Goal: Transaction & Acquisition: Purchase product/service

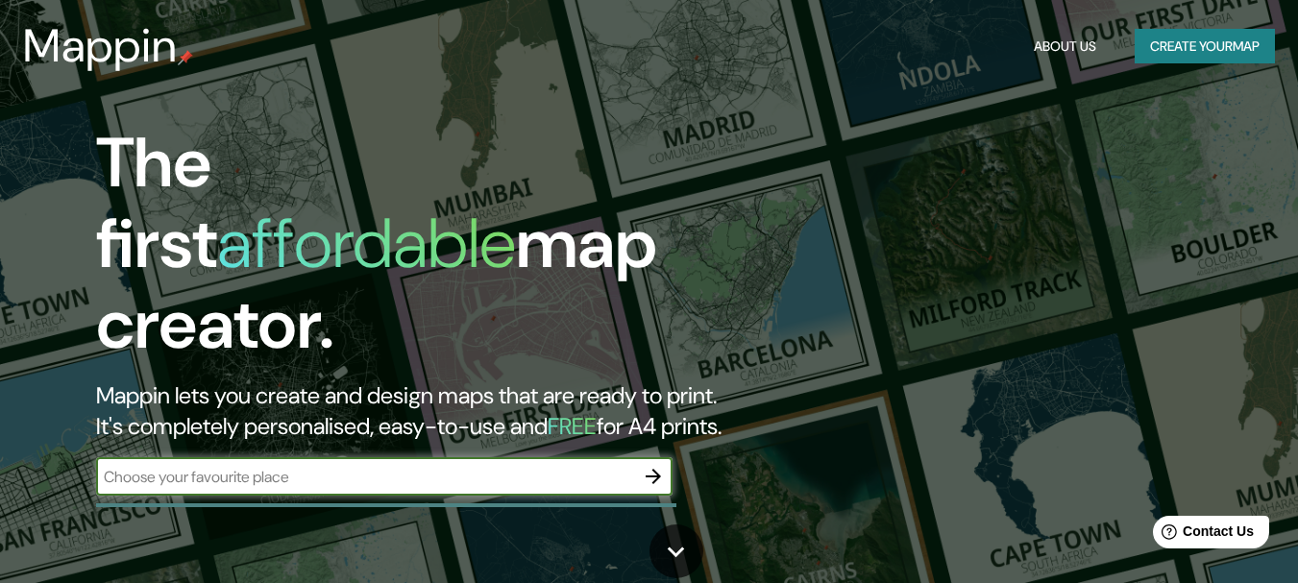
click at [334, 466] on input "text" at bounding box center [365, 477] width 538 height 22
type input "CABALITO"
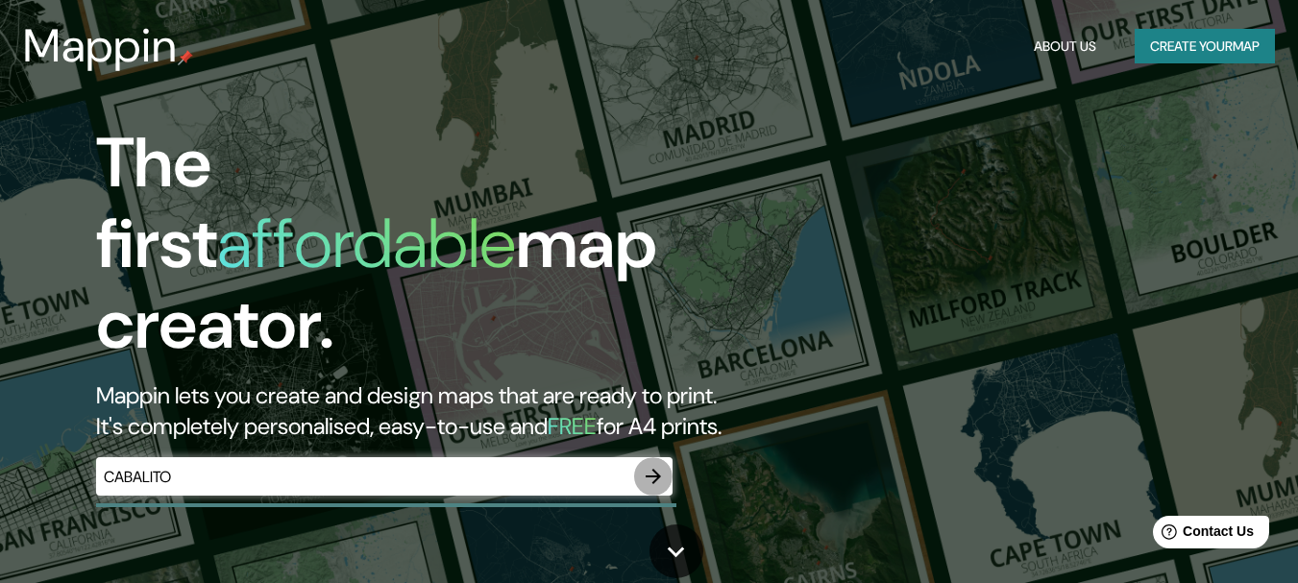
click at [651, 465] on icon "button" at bounding box center [653, 476] width 23 height 23
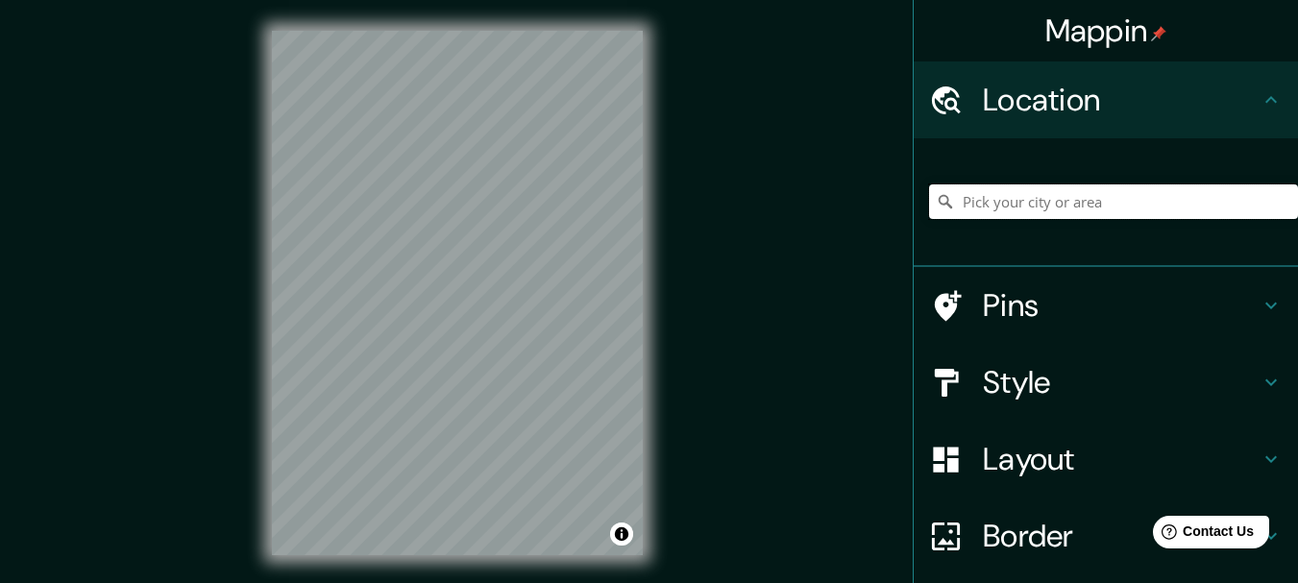
click at [1119, 213] on input "Pick your city or area" at bounding box center [1113, 201] width 369 height 35
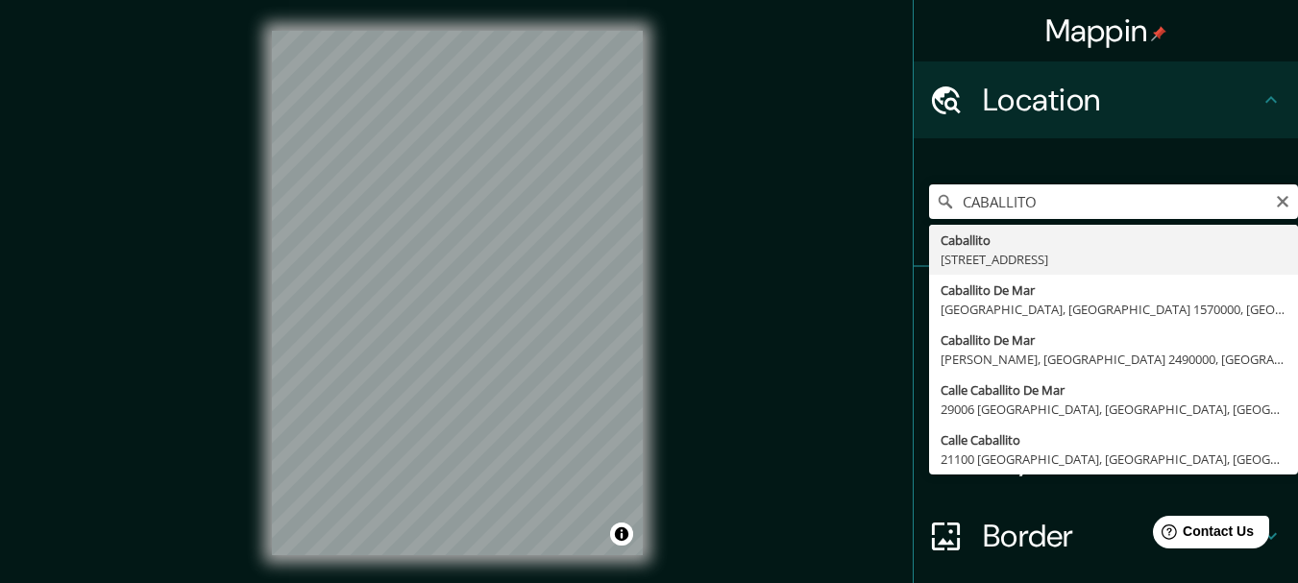
type input "[STREET_ADDRESS]"
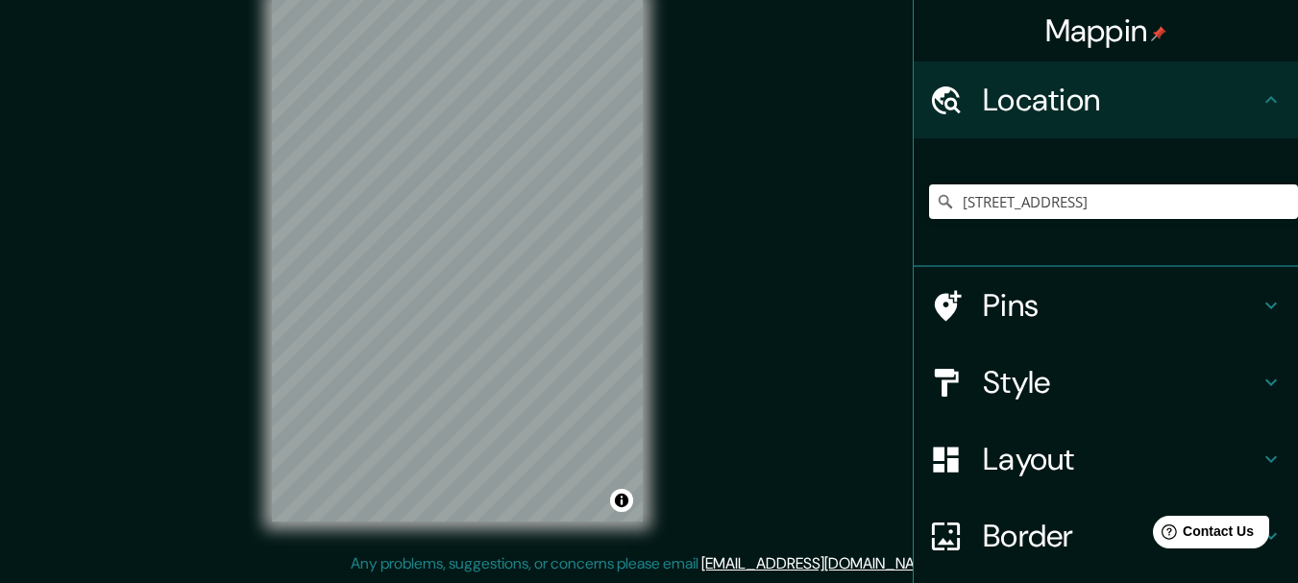
click at [1062, 312] on h4 "Pins" at bounding box center [1121, 305] width 277 height 38
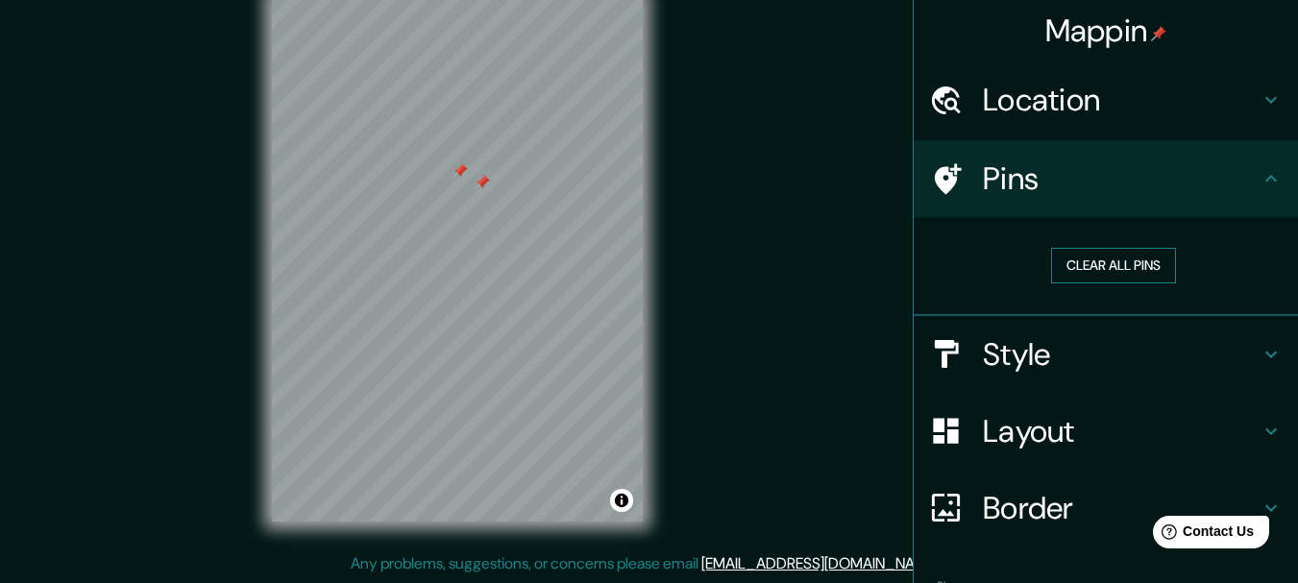
click at [1075, 260] on button "Clear all pins" at bounding box center [1113, 266] width 125 height 36
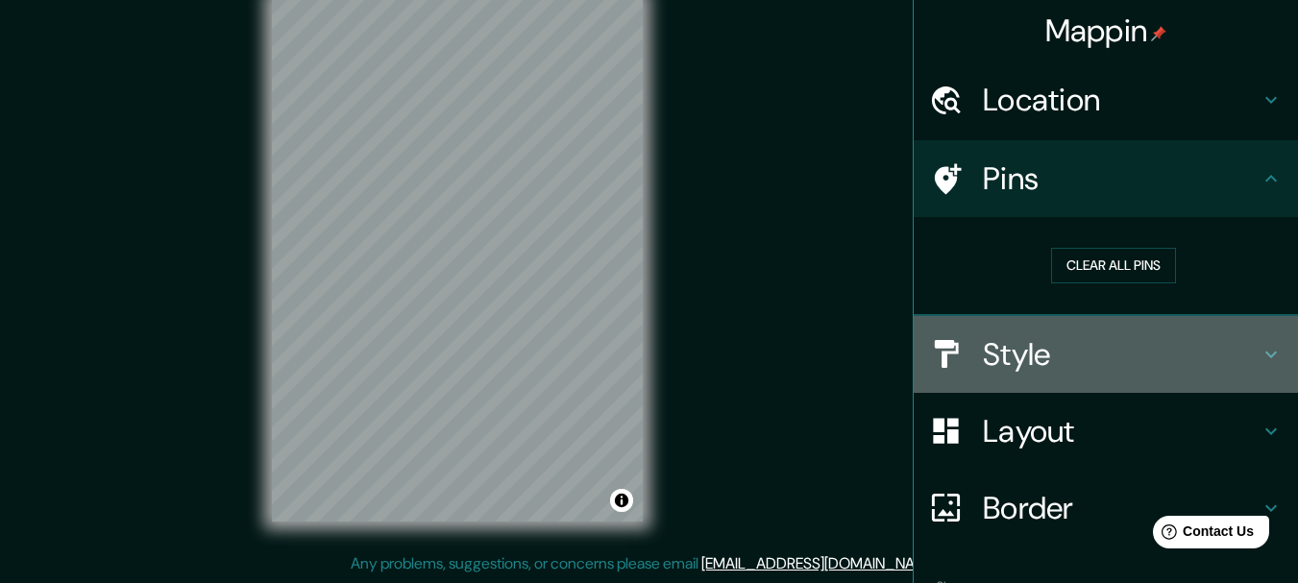
click at [1048, 357] on h4 "Style" at bounding box center [1121, 354] width 277 height 38
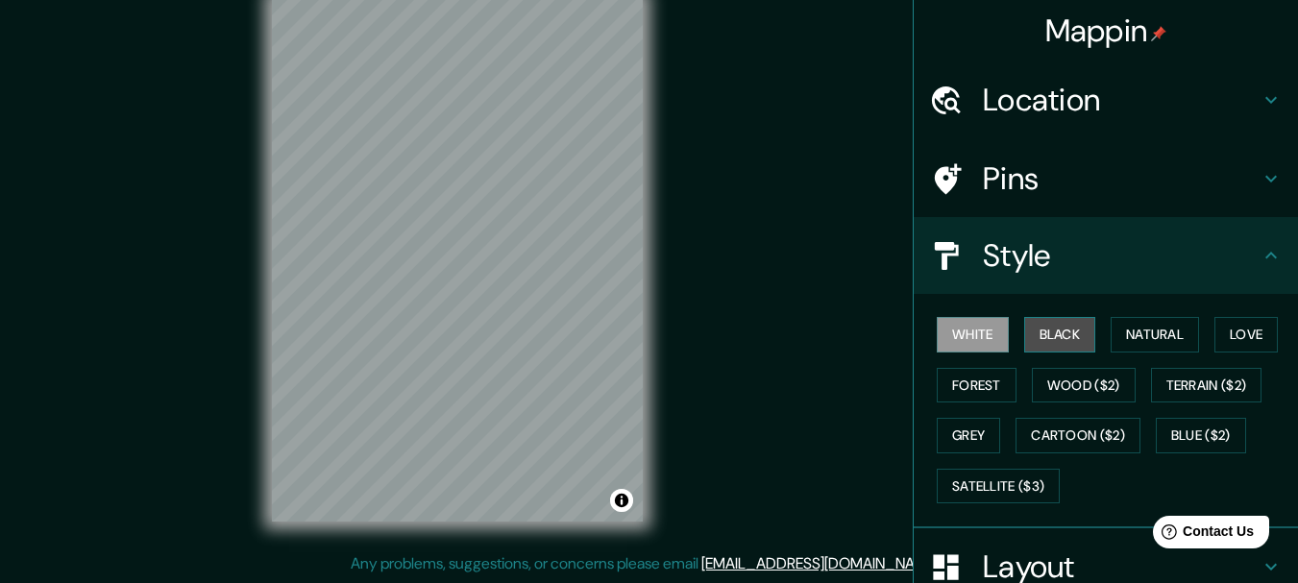
click at [1052, 331] on button "Black" at bounding box center [1060, 335] width 72 height 36
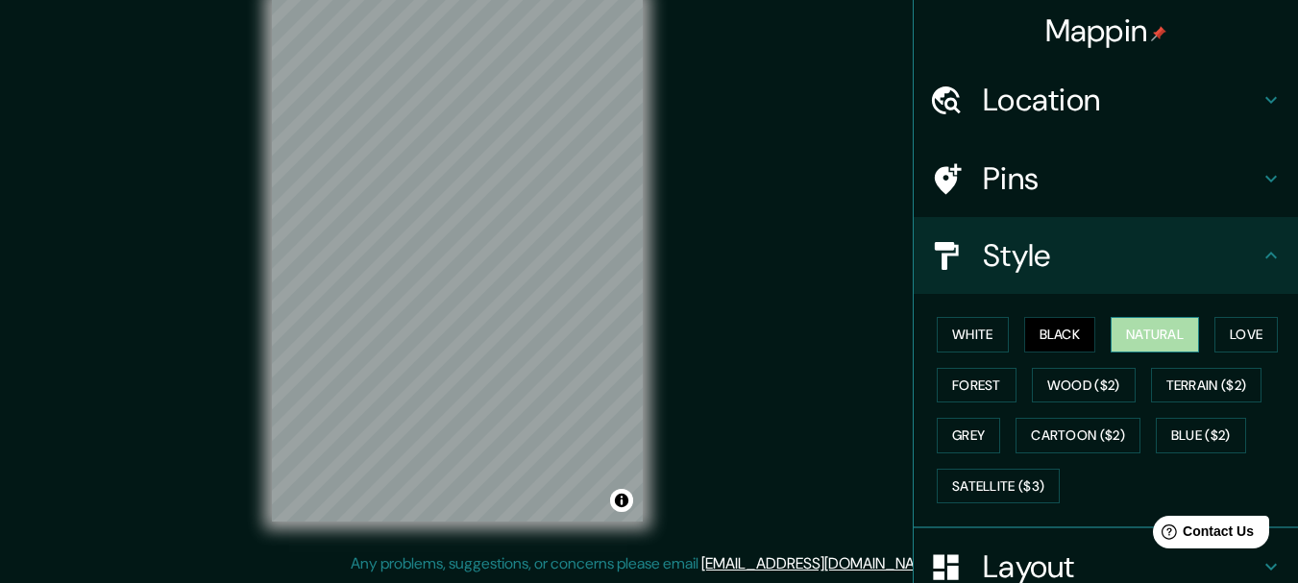
click at [1117, 322] on button "Natural" at bounding box center [1155, 335] width 88 height 36
click at [1222, 328] on button "Love" at bounding box center [1246, 335] width 63 height 36
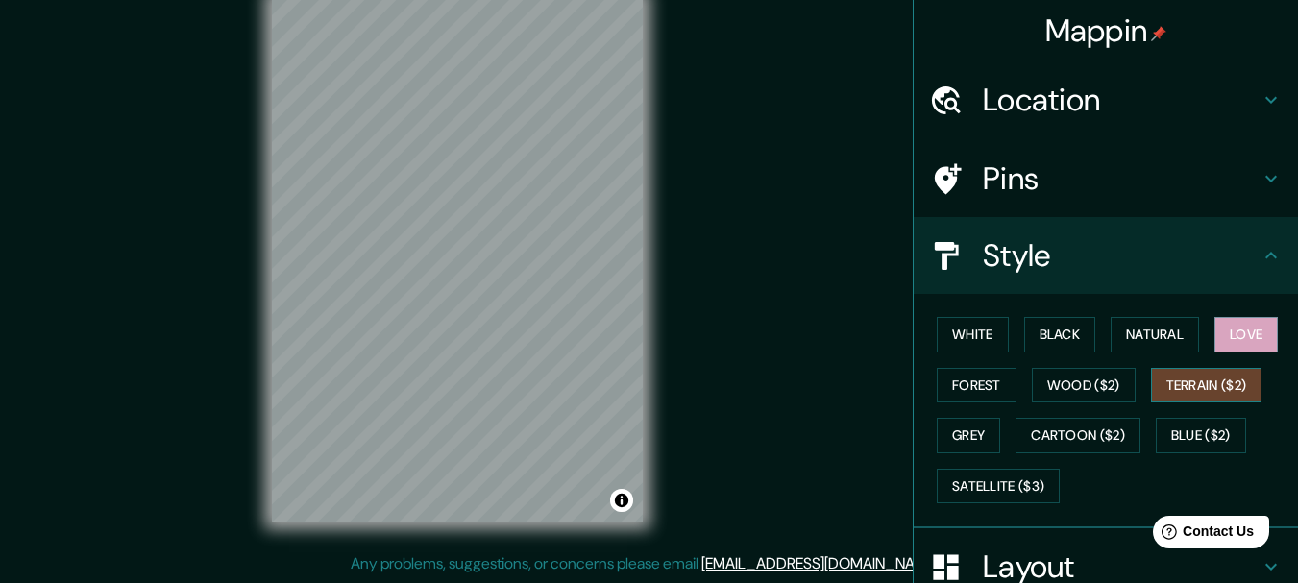
click at [1206, 374] on button "Terrain ($2)" at bounding box center [1206, 386] width 111 height 36
click at [1203, 436] on button "Blue ($2)" at bounding box center [1201, 436] width 90 height 36
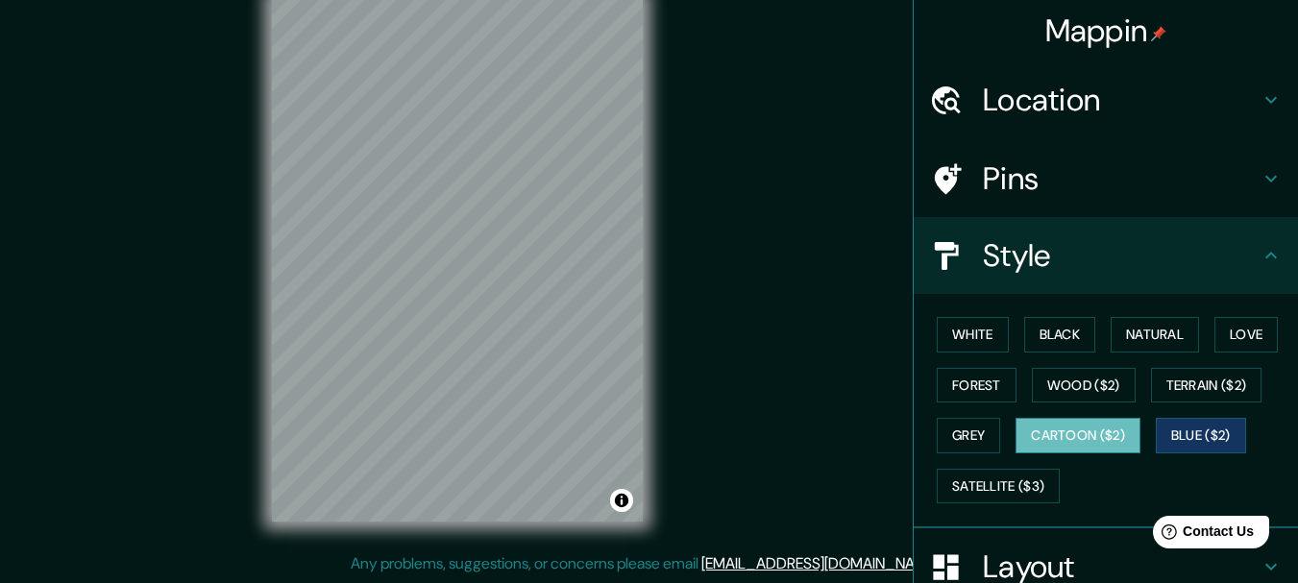
click at [1084, 441] on button "Cartoon ($2)" at bounding box center [1078, 436] width 125 height 36
click at [1092, 383] on button "Wood ($2)" at bounding box center [1084, 386] width 104 height 36
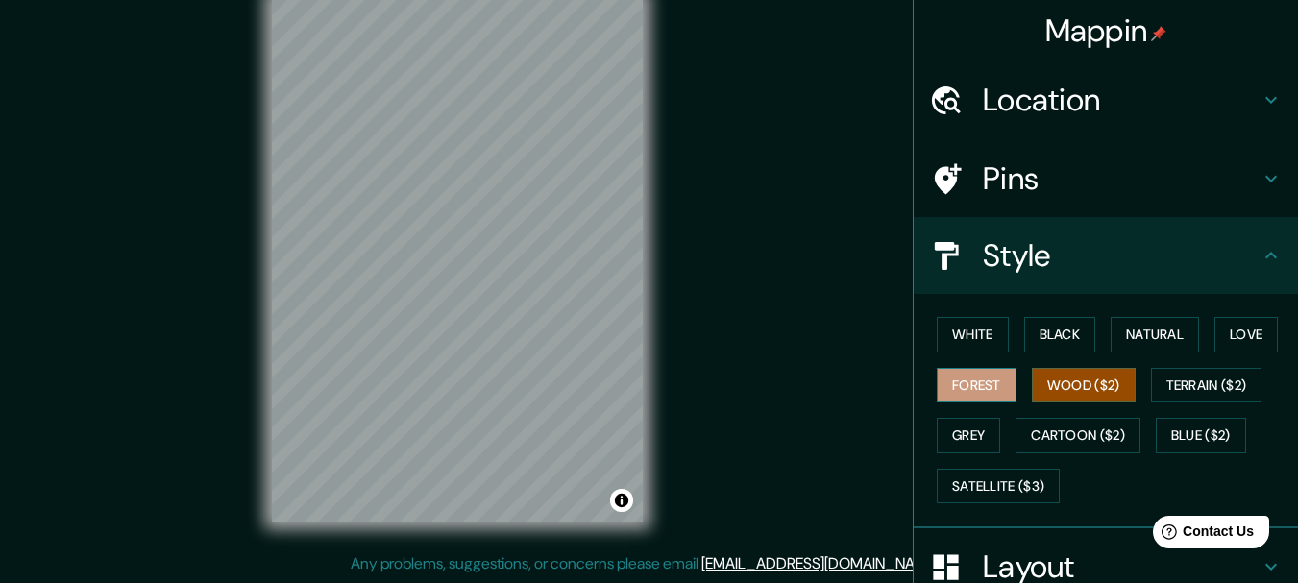
click at [963, 383] on button "Forest" at bounding box center [977, 386] width 80 height 36
click at [963, 444] on button "Grey" at bounding box center [968, 436] width 63 height 36
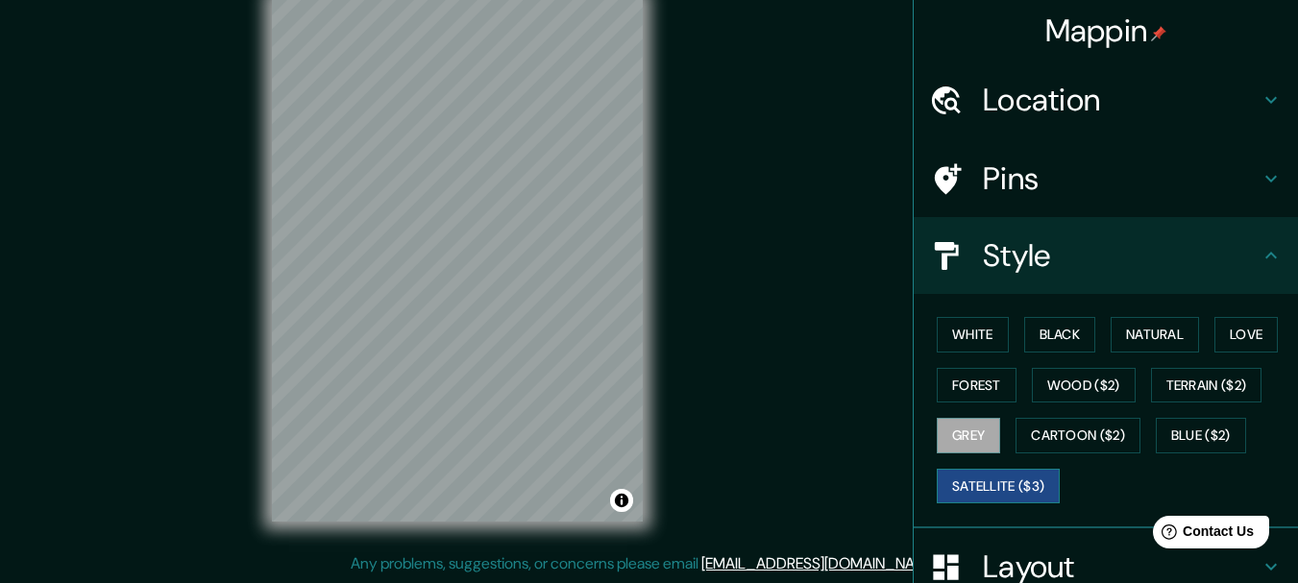
click at [983, 484] on button "Satellite ($3)" at bounding box center [998, 487] width 123 height 36
click at [969, 336] on button "White" at bounding box center [973, 335] width 72 height 36
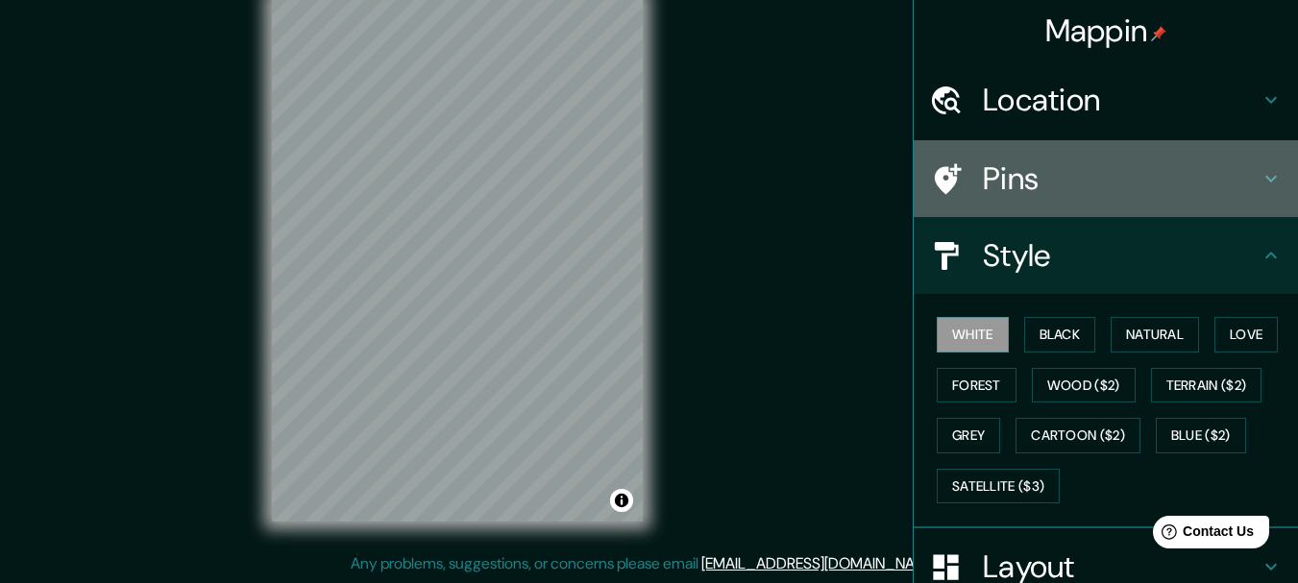
click at [1129, 176] on h4 "Pins" at bounding box center [1121, 179] width 277 height 38
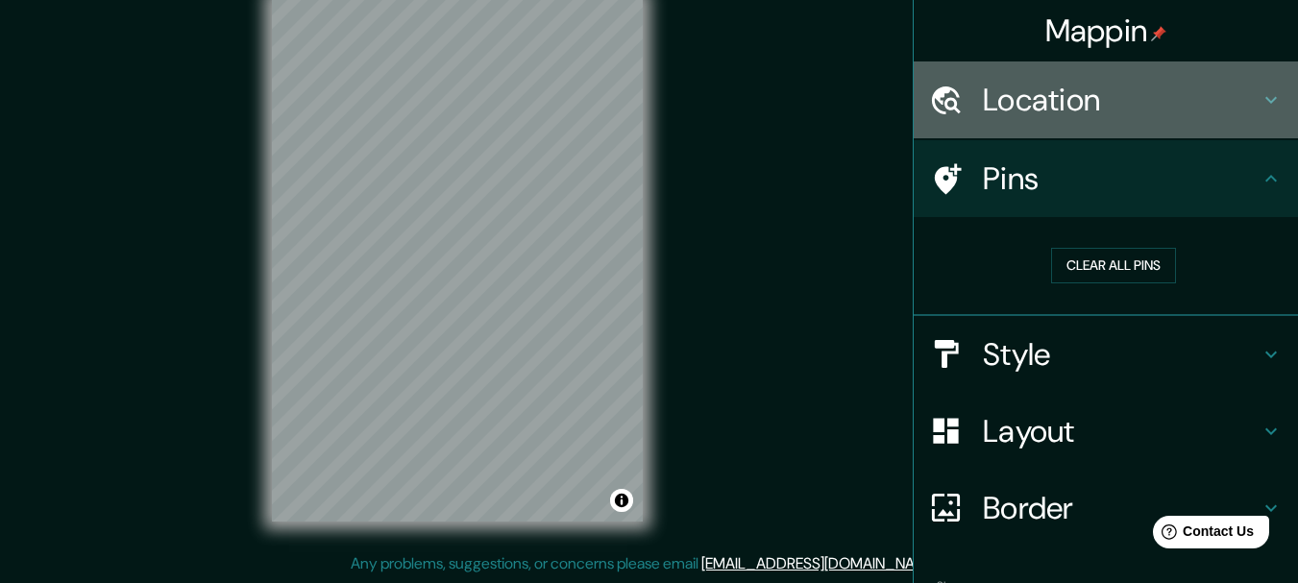
click at [1089, 100] on h4 "Location" at bounding box center [1121, 100] width 277 height 38
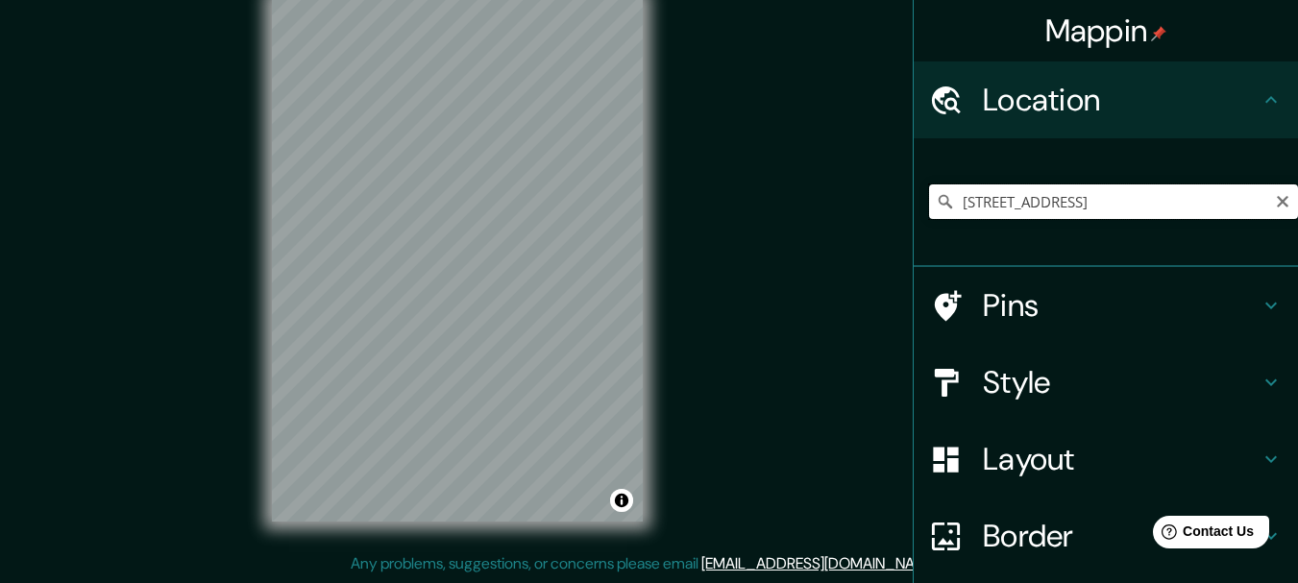
click at [1080, 209] on input "[STREET_ADDRESS]" at bounding box center [1113, 201] width 369 height 35
click at [1275, 202] on div "[STREET_ADDRESS]" at bounding box center [1113, 201] width 369 height 35
click at [1277, 204] on icon "Clear" at bounding box center [1283, 202] width 12 height 12
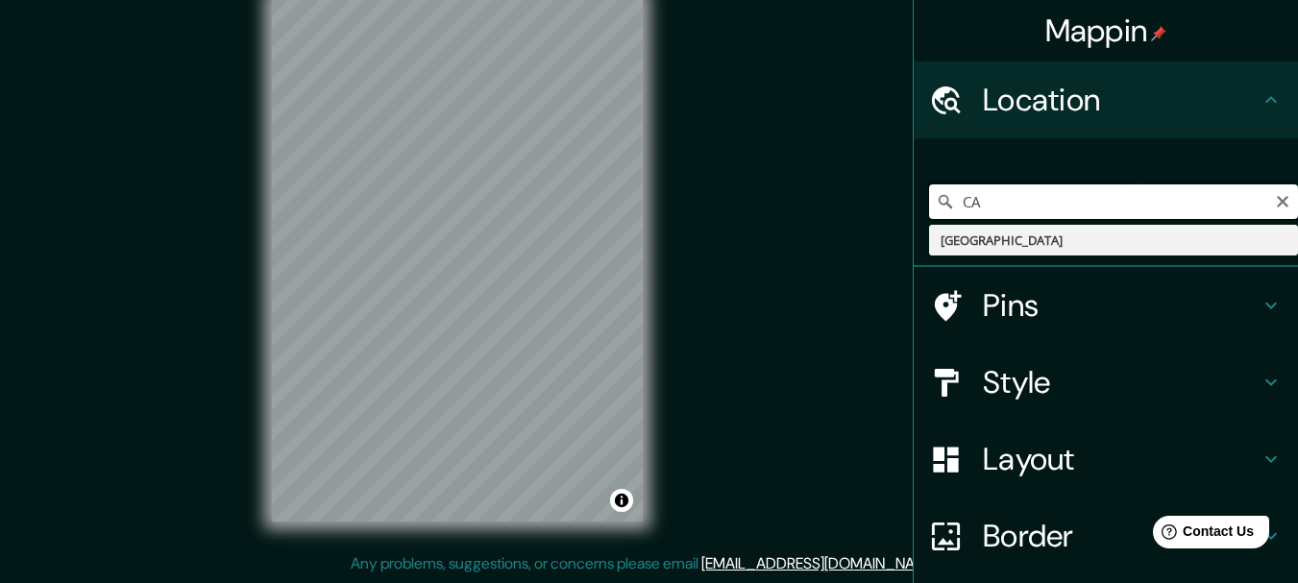
type input "C"
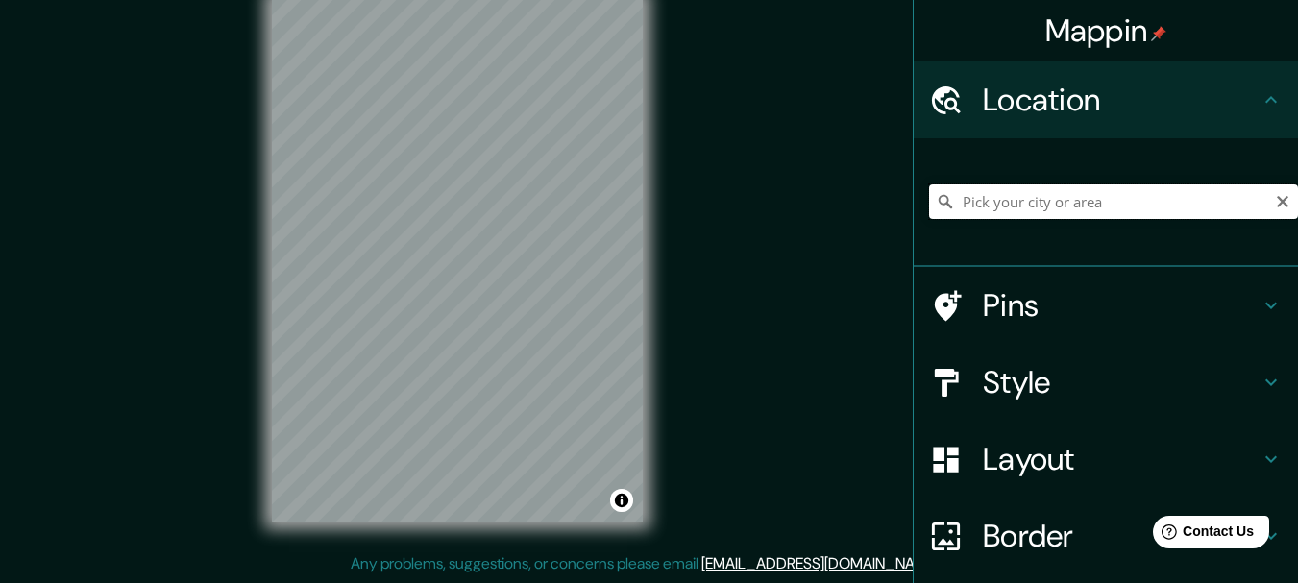
type input "C"
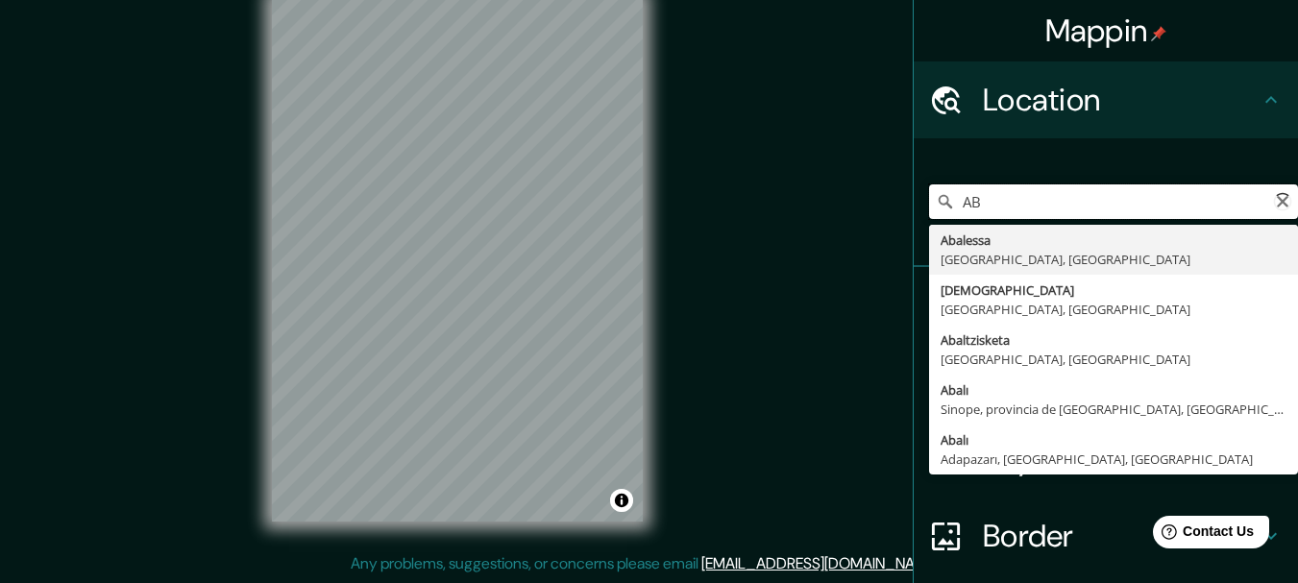
type input "A"
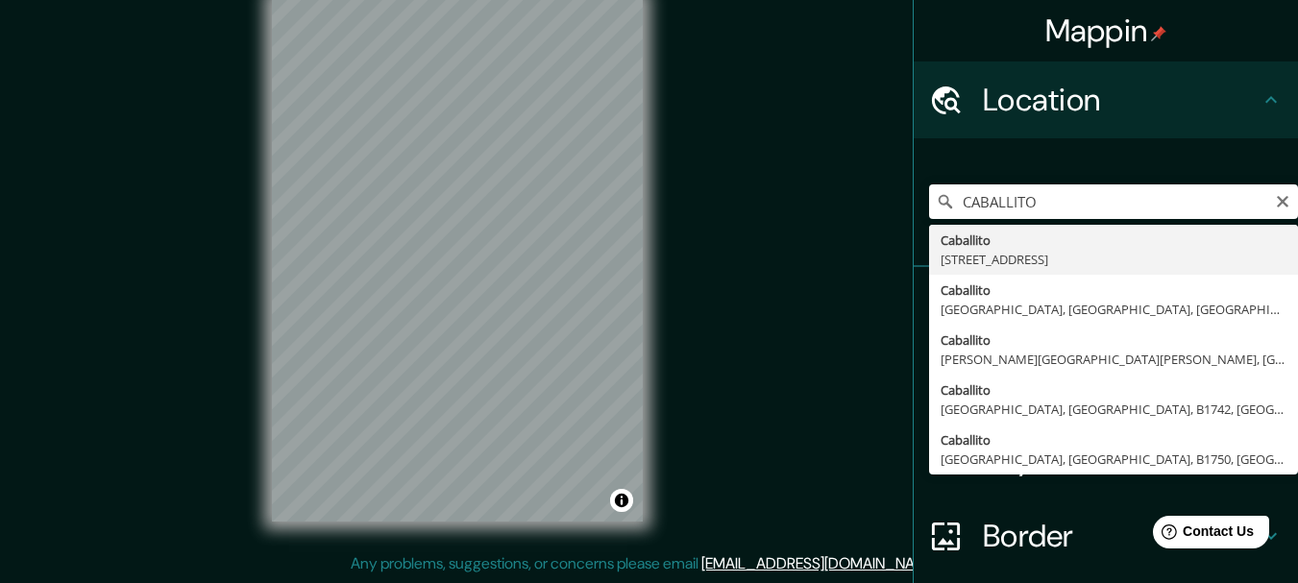
type input "[STREET_ADDRESS]"
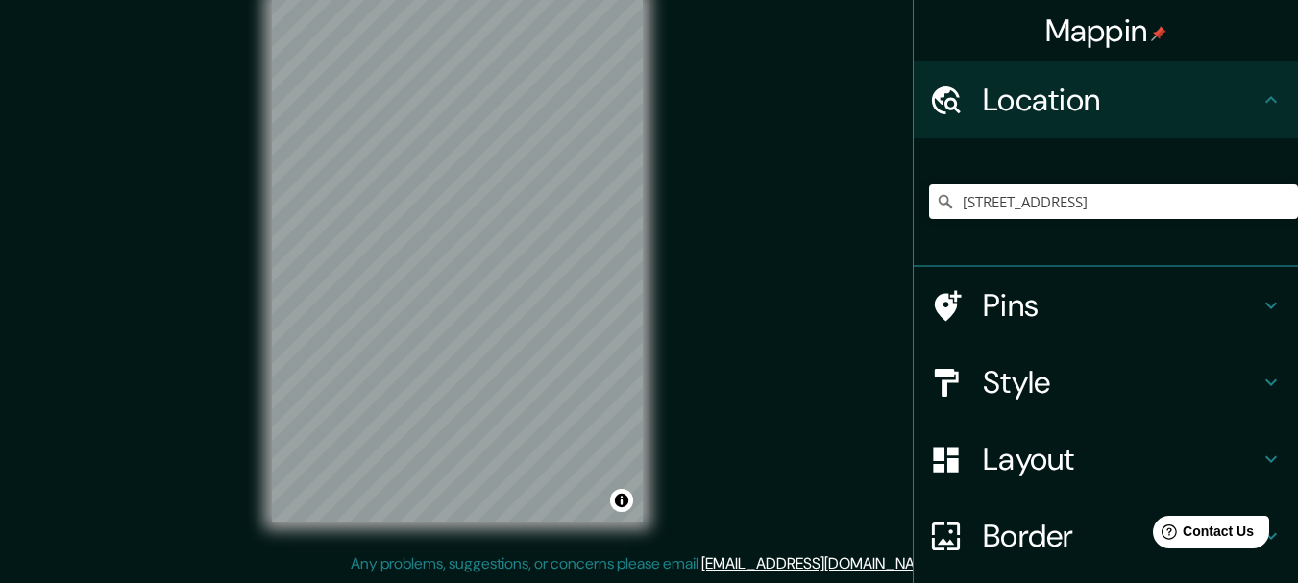
click at [995, 307] on h4 "Pins" at bounding box center [1121, 305] width 277 height 38
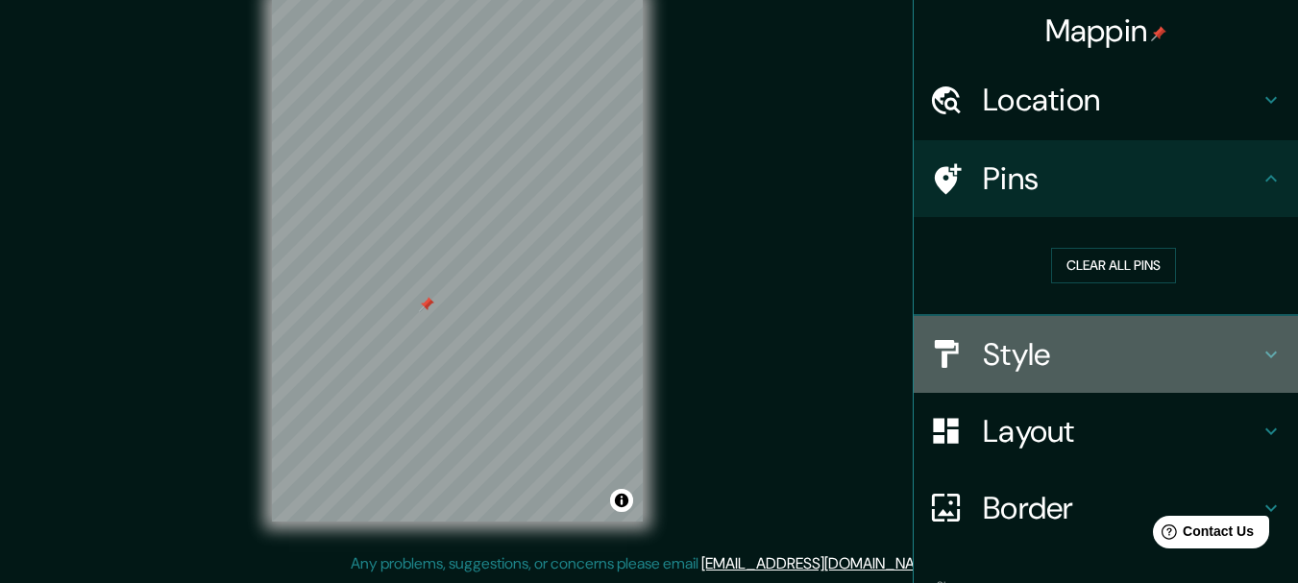
click at [1071, 346] on h4 "Style" at bounding box center [1121, 354] width 277 height 38
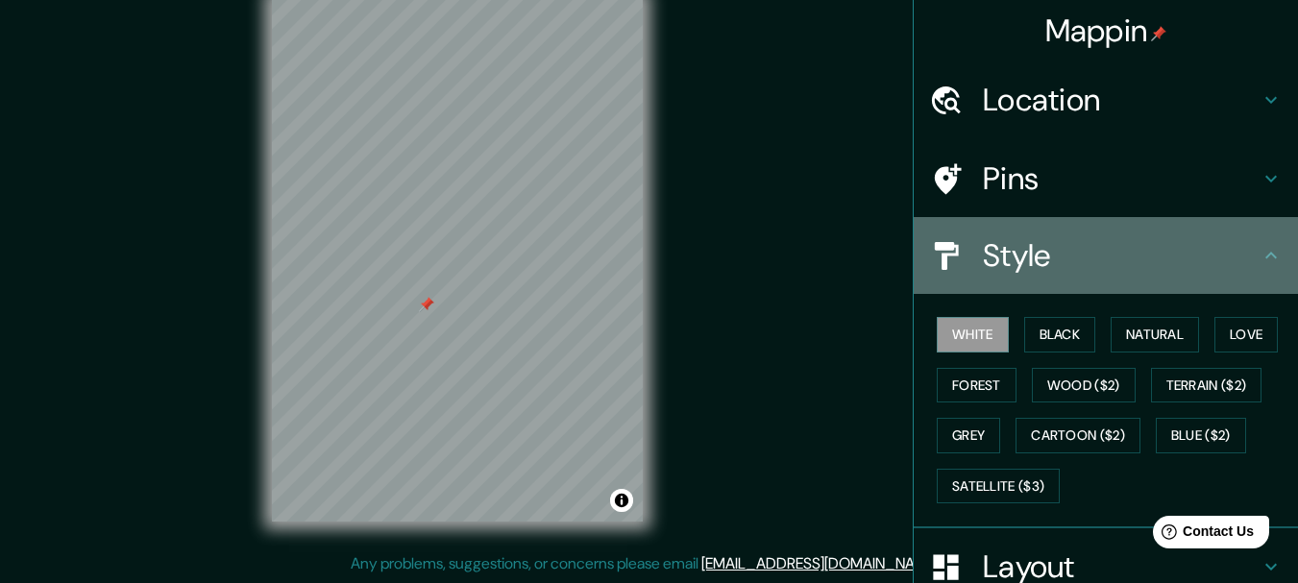
click at [1072, 251] on h4 "Style" at bounding box center [1121, 255] width 277 height 38
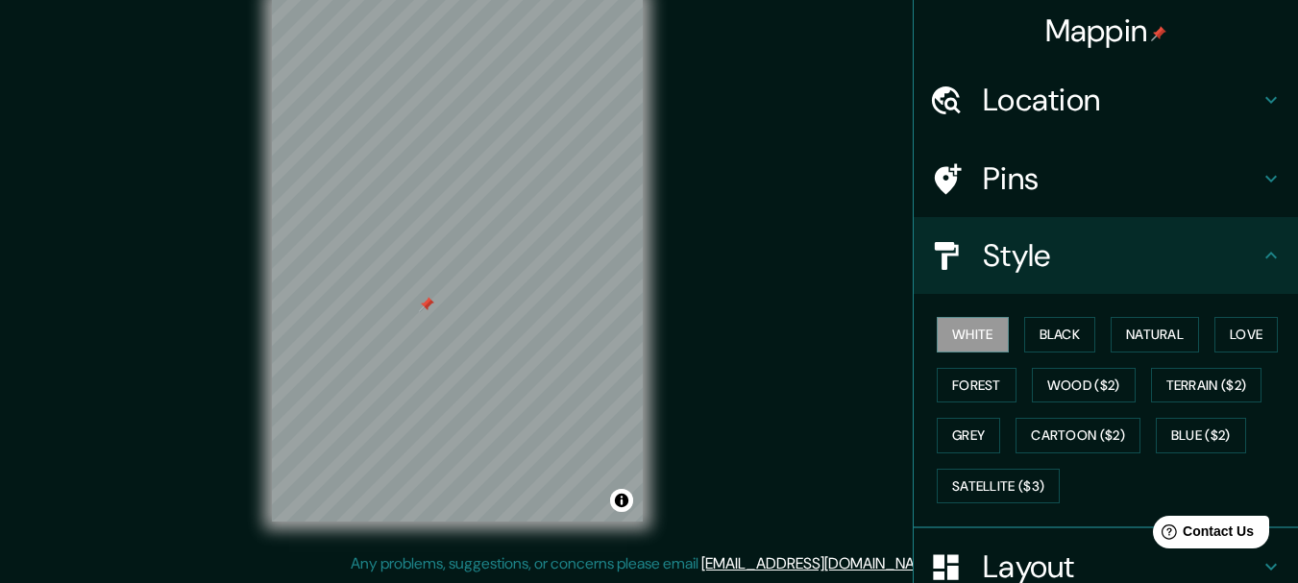
scroll to position [259, 0]
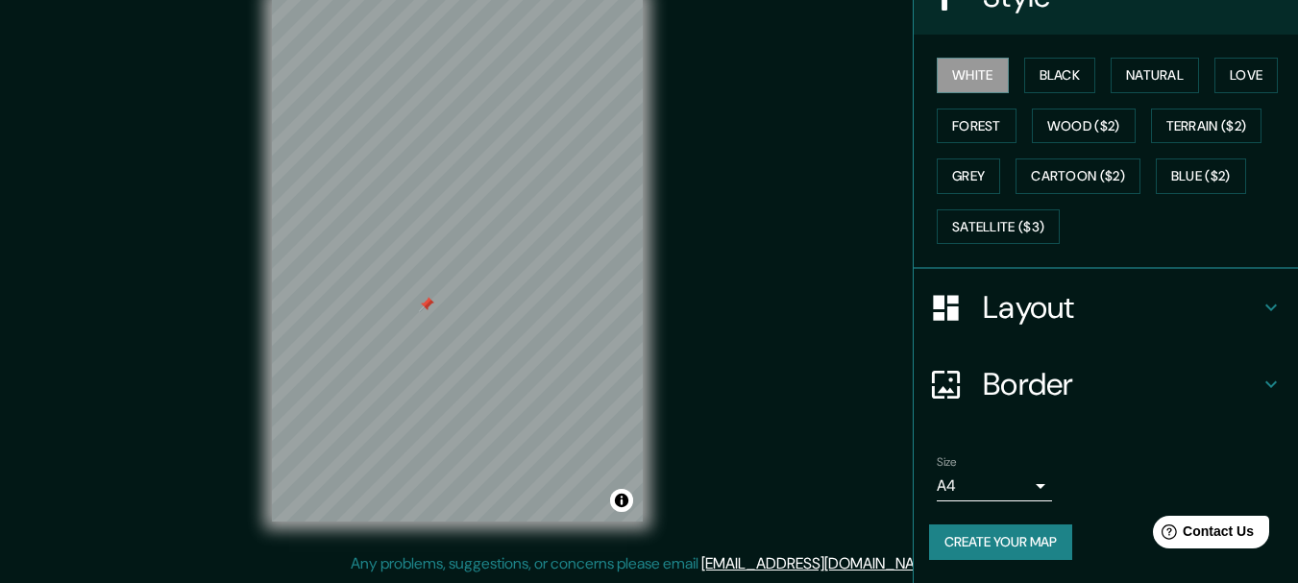
click at [1047, 295] on h4 "Layout" at bounding box center [1121, 307] width 277 height 38
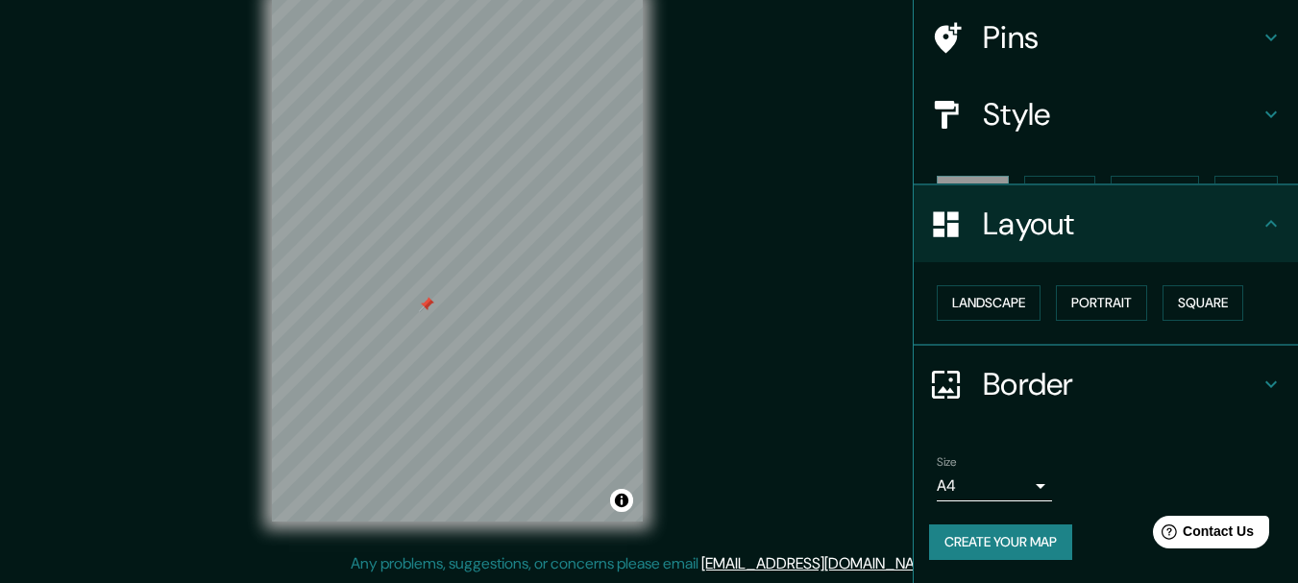
scroll to position [108, 0]
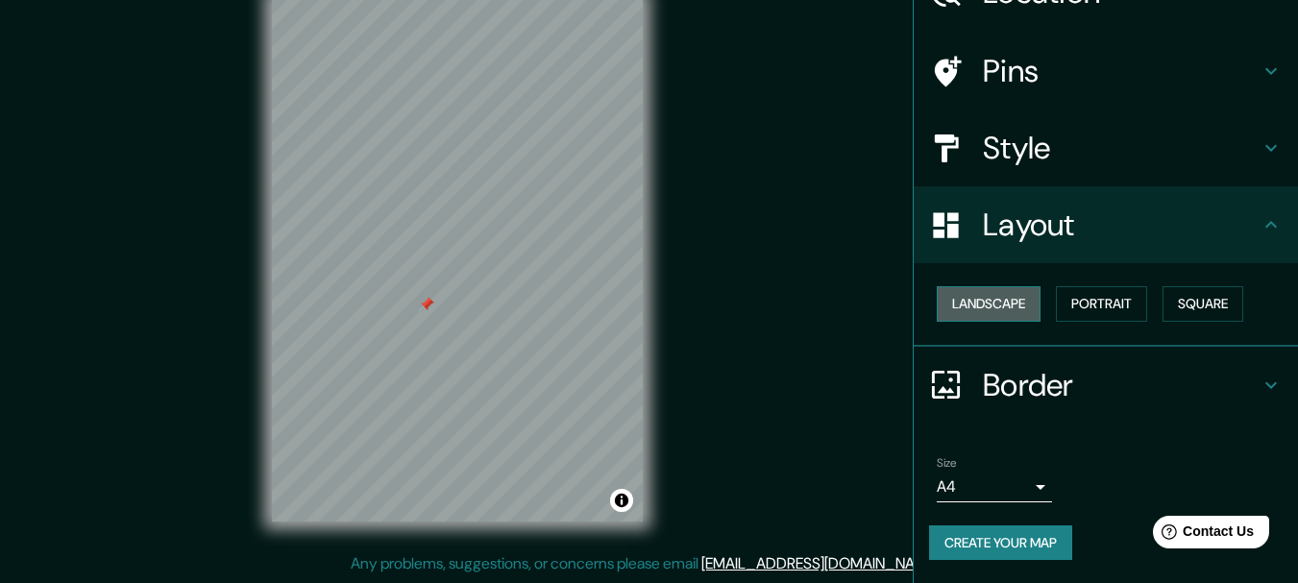
click at [979, 314] on button "Landscape" at bounding box center [989, 304] width 104 height 36
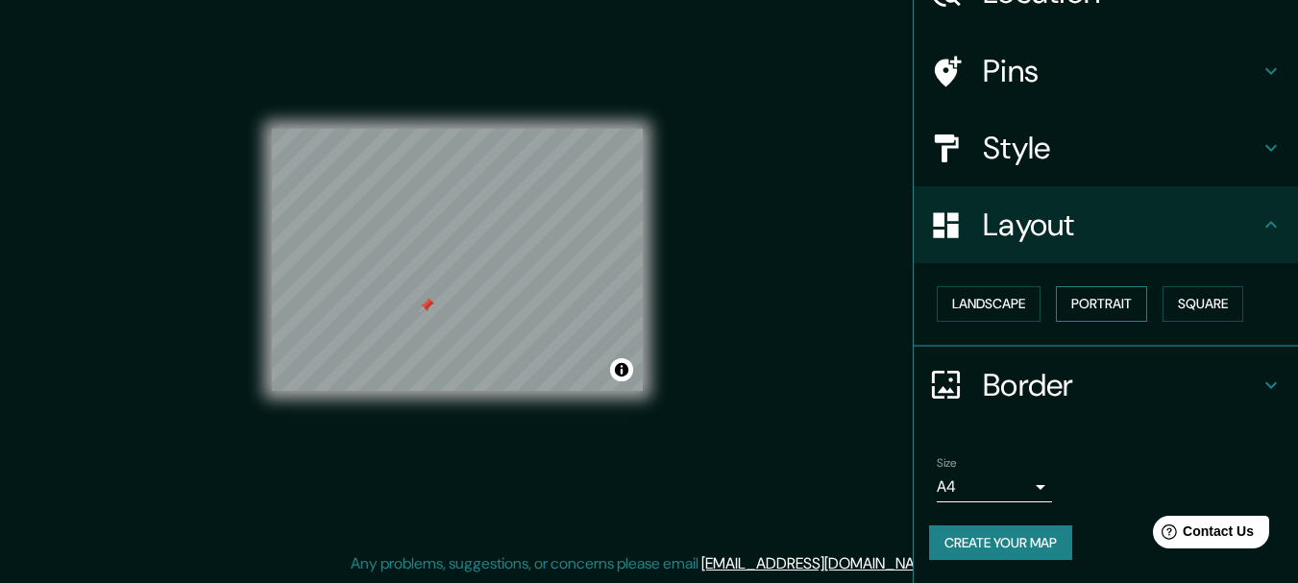
click at [1056, 306] on button "Portrait" at bounding box center [1101, 304] width 91 height 36
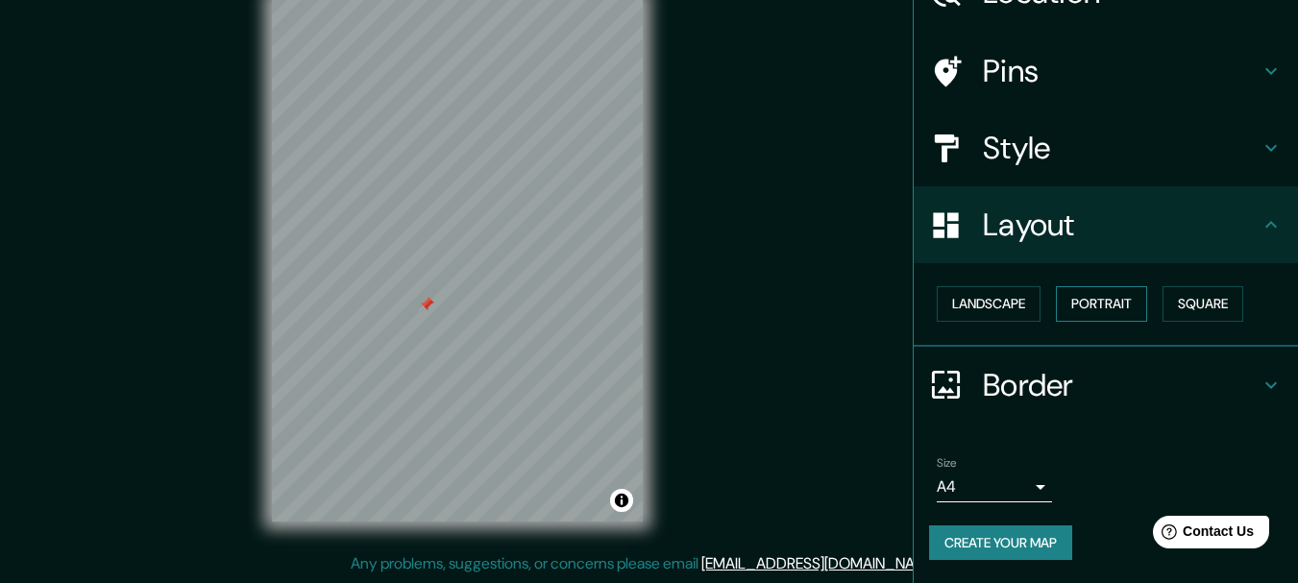
click at [1126, 296] on button "Portrait" at bounding box center [1101, 304] width 91 height 36
click at [1203, 317] on button "Square" at bounding box center [1203, 304] width 81 height 36
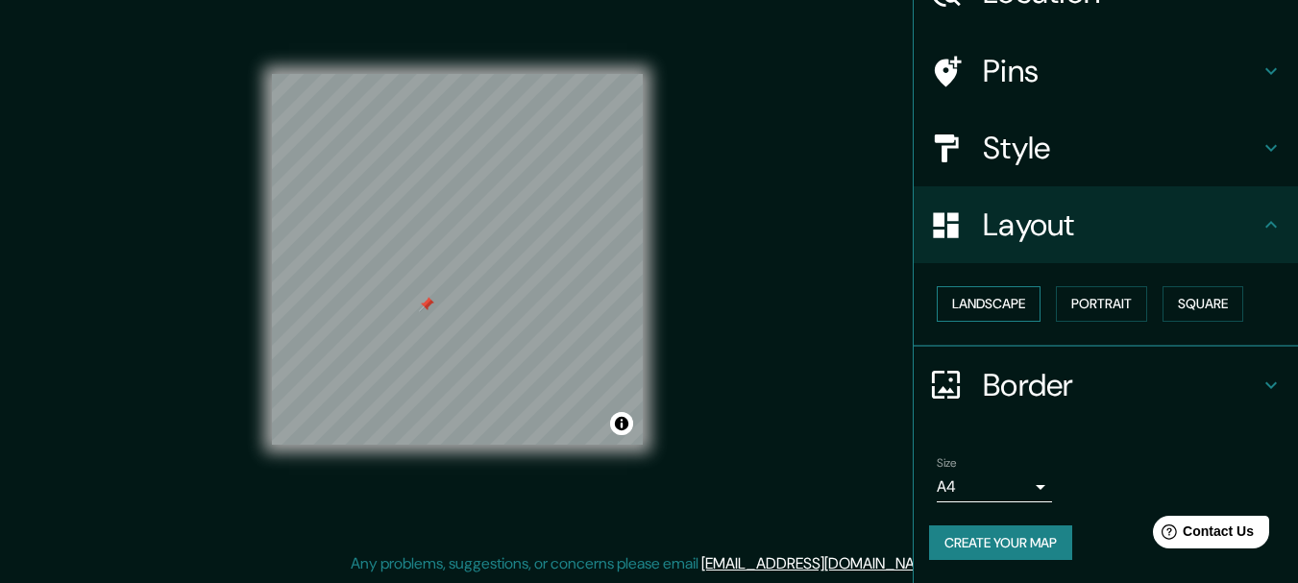
click at [982, 316] on button "Landscape" at bounding box center [989, 304] width 104 height 36
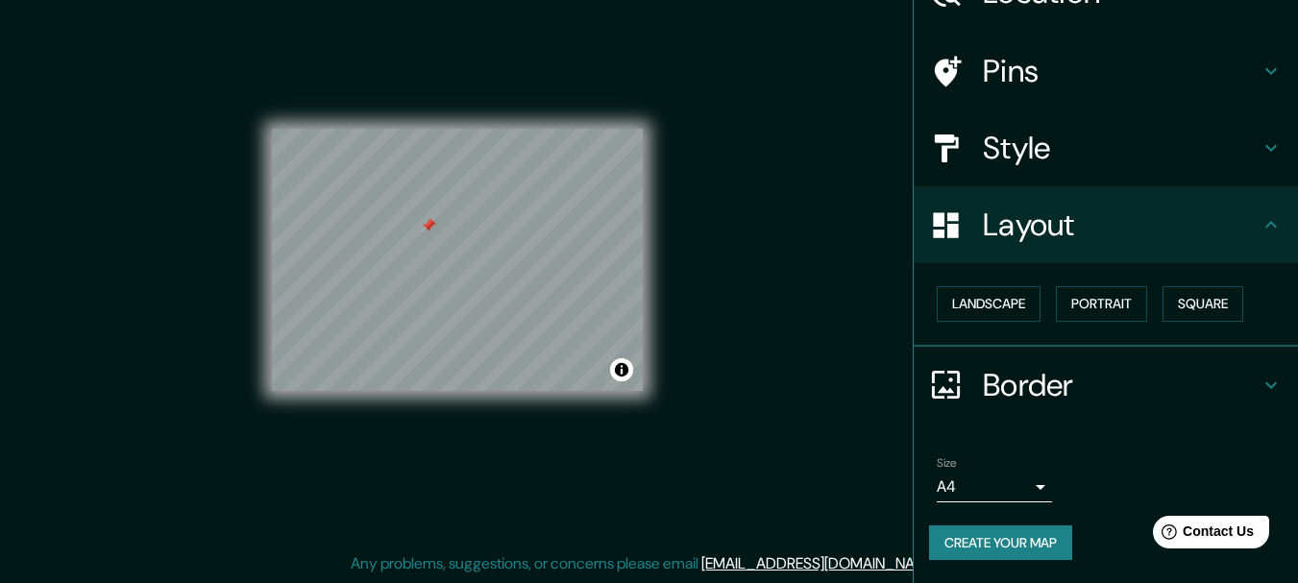
click at [1116, 391] on h4 "Border" at bounding box center [1121, 385] width 277 height 38
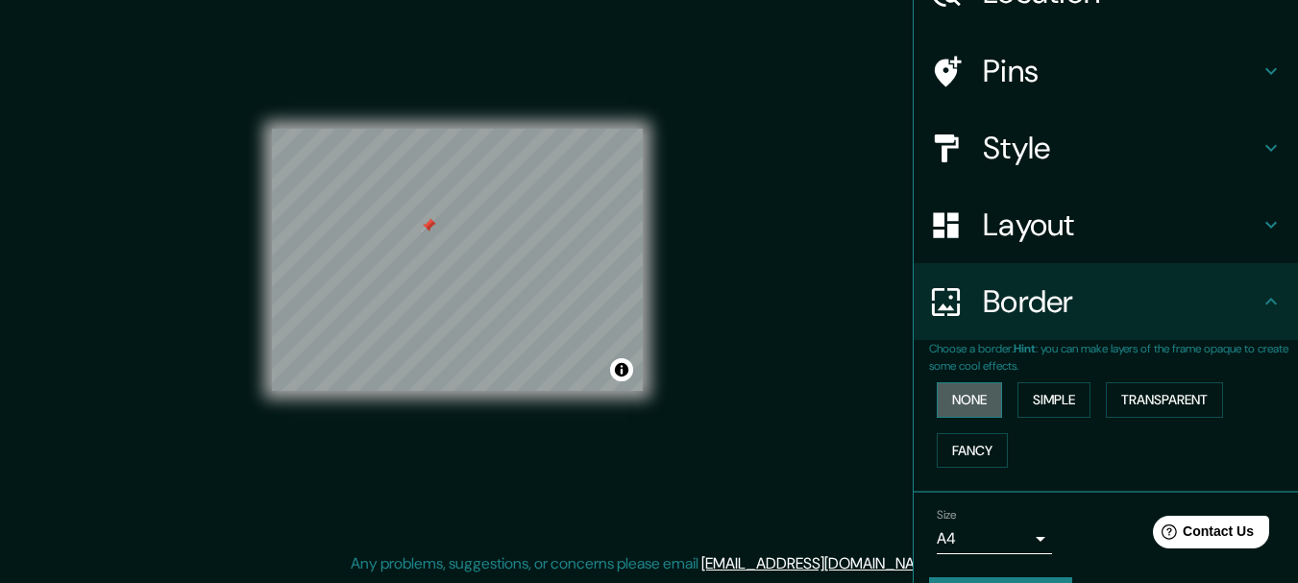
click at [981, 398] on button "None" at bounding box center [969, 400] width 65 height 36
click at [1035, 402] on button "Simple" at bounding box center [1054, 400] width 73 height 36
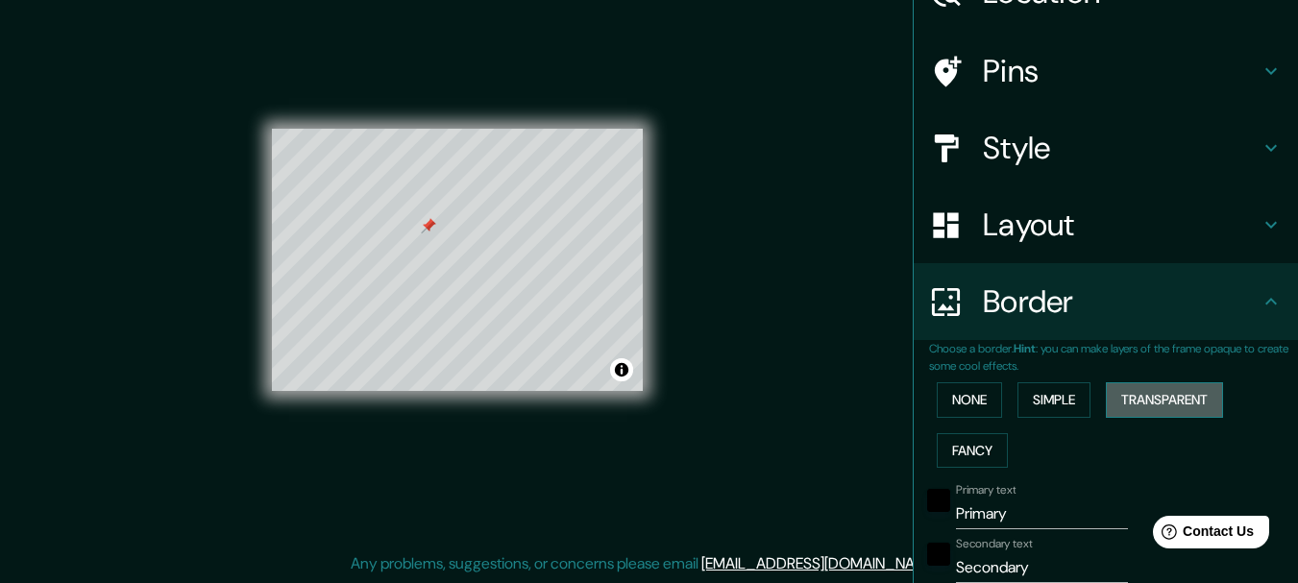
click at [1156, 414] on button "Transparent" at bounding box center [1164, 400] width 117 height 36
click at [951, 448] on button "Fancy" at bounding box center [972, 451] width 71 height 36
click at [958, 406] on button "None" at bounding box center [969, 400] width 65 height 36
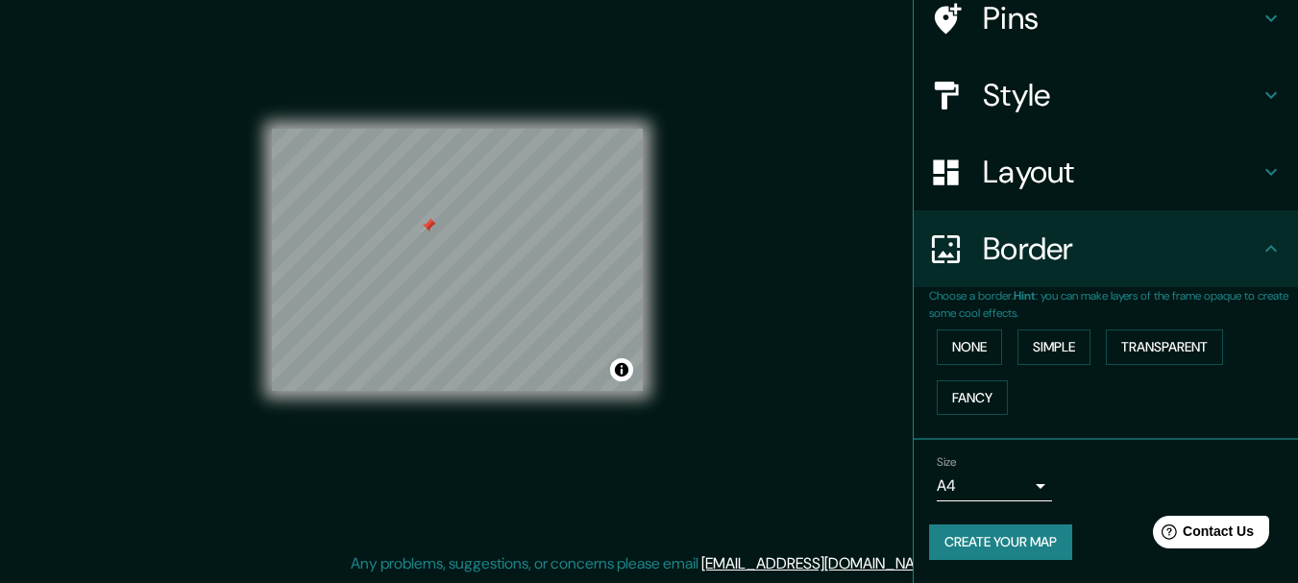
scroll to position [0, 0]
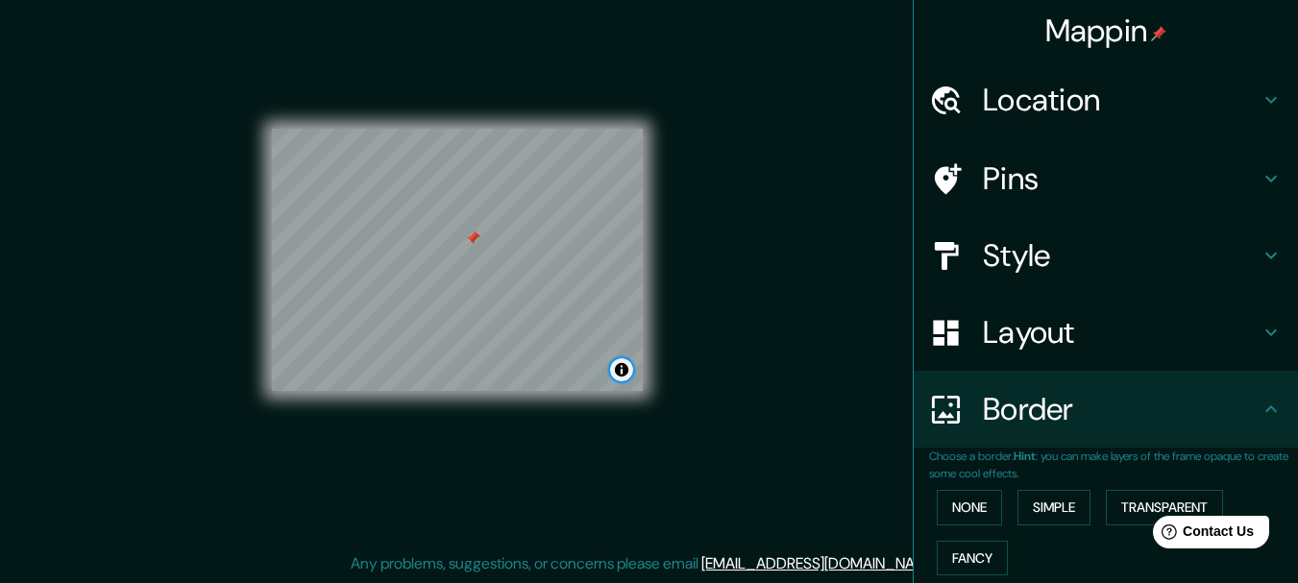
click at [614, 379] on button "Toggle attribution" at bounding box center [621, 369] width 23 height 23
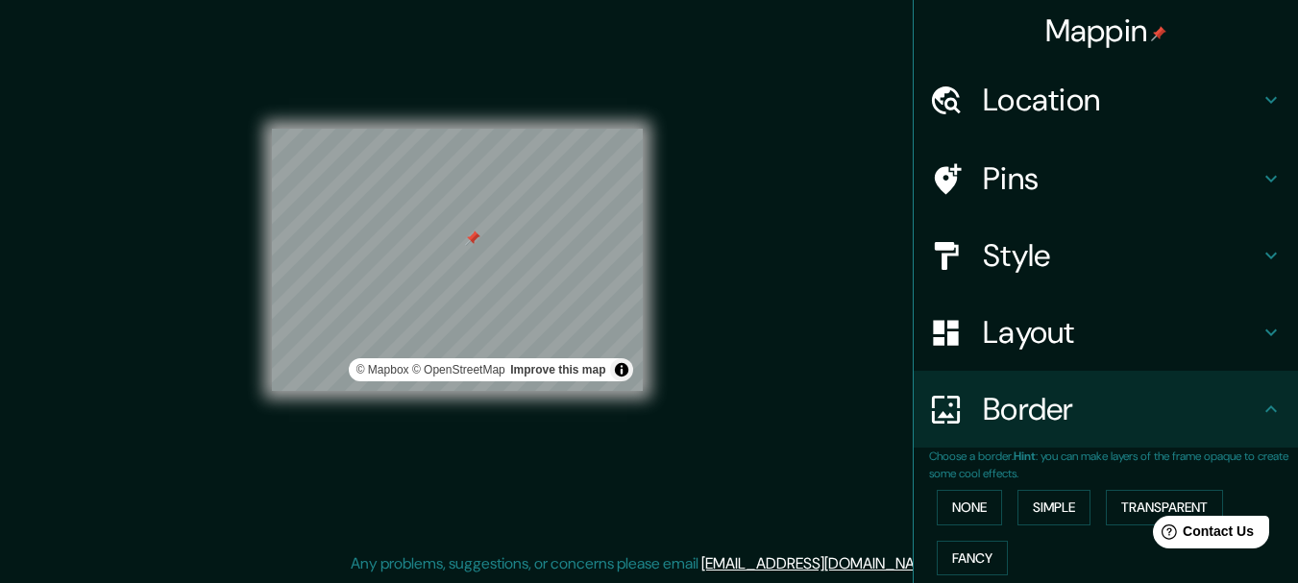
click at [819, 274] on div "Mappin Location [STREET_ADDRESS] Pins Style Layout Border Choose a border. Hint…" at bounding box center [649, 274] width 1298 height 617
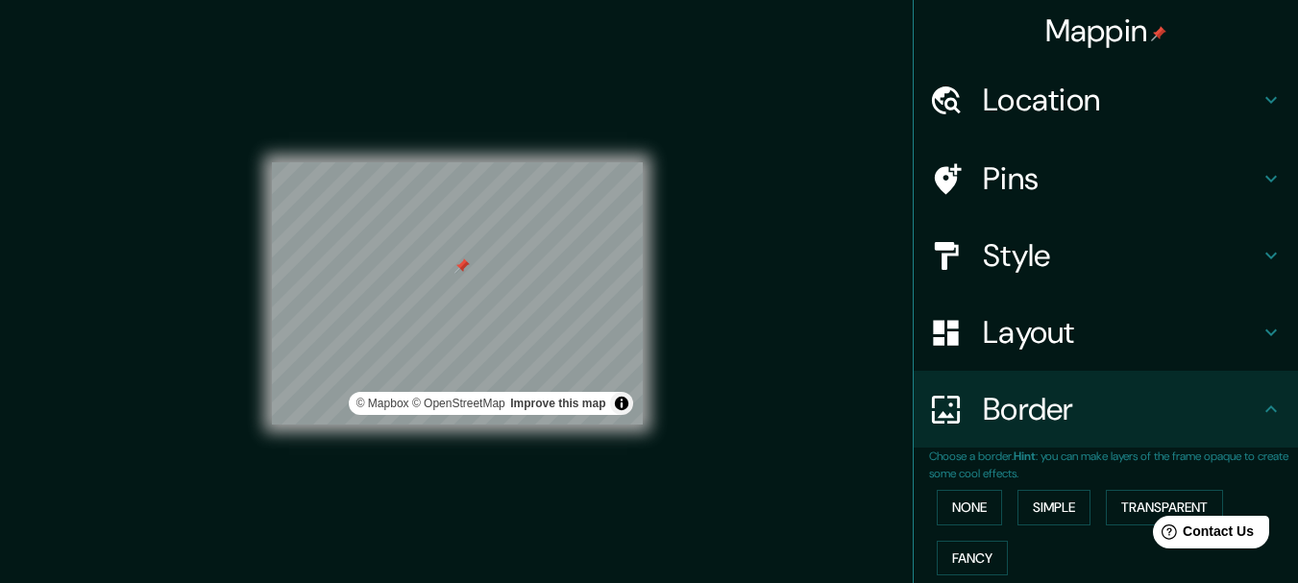
click at [1005, 99] on h4 "Location" at bounding box center [1121, 100] width 277 height 38
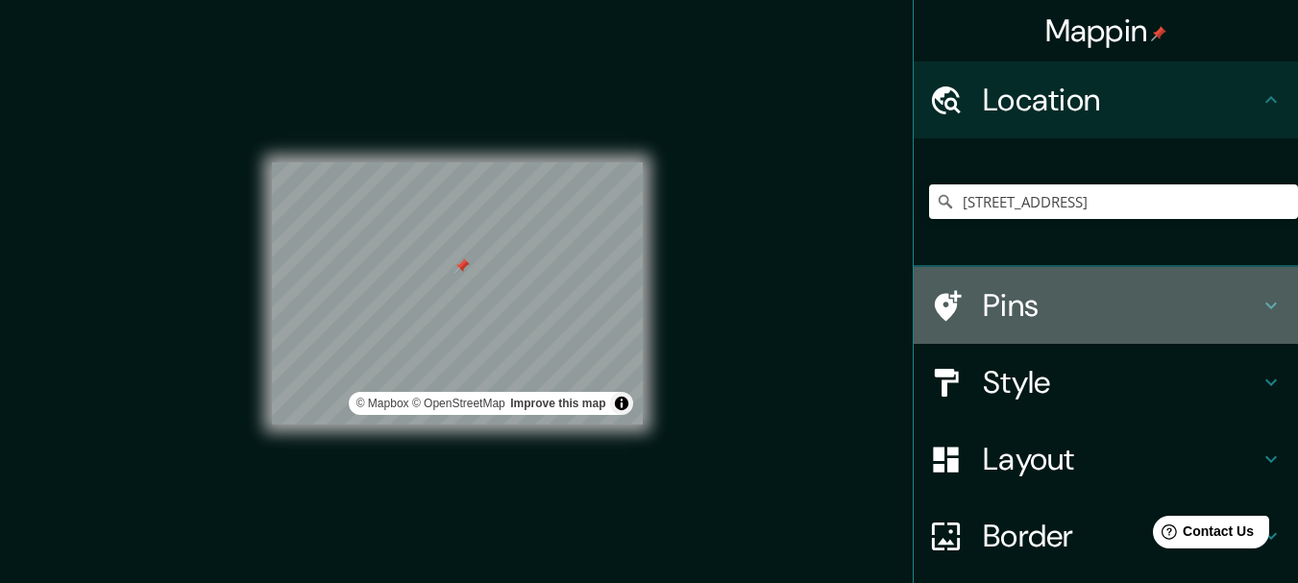
click at [1026, 307] on h4 "Pins" at bounding box center [1121, 305] width 277 height 38
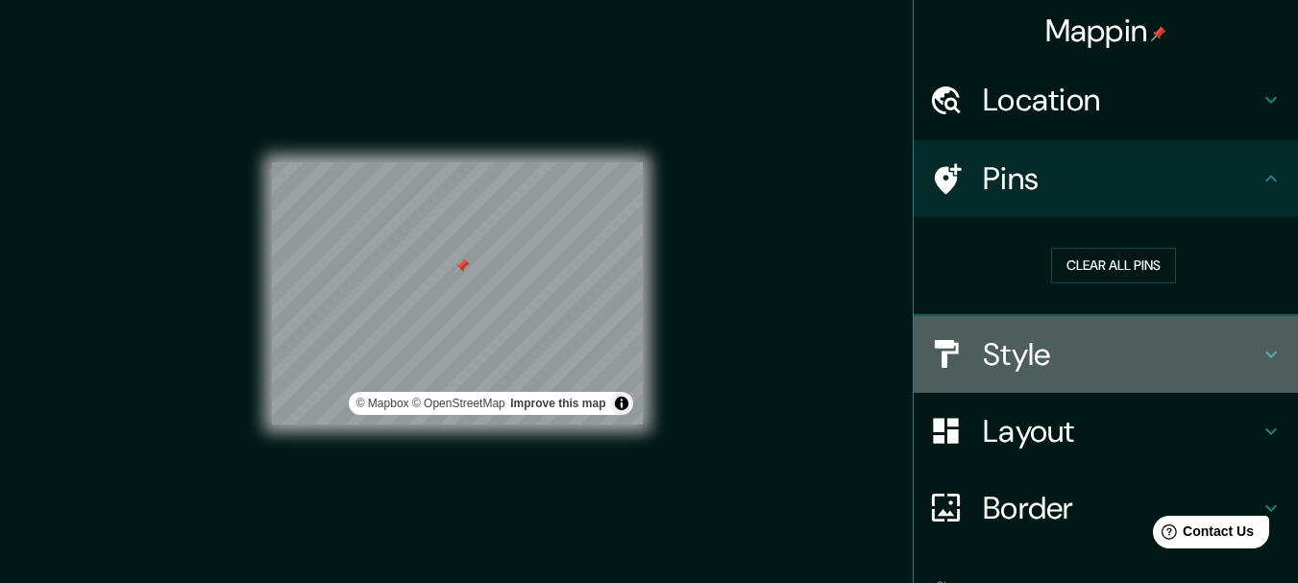
click at [1037, 347] on h4 "Style" at bounding box center [1121, 354] width 277 height 38
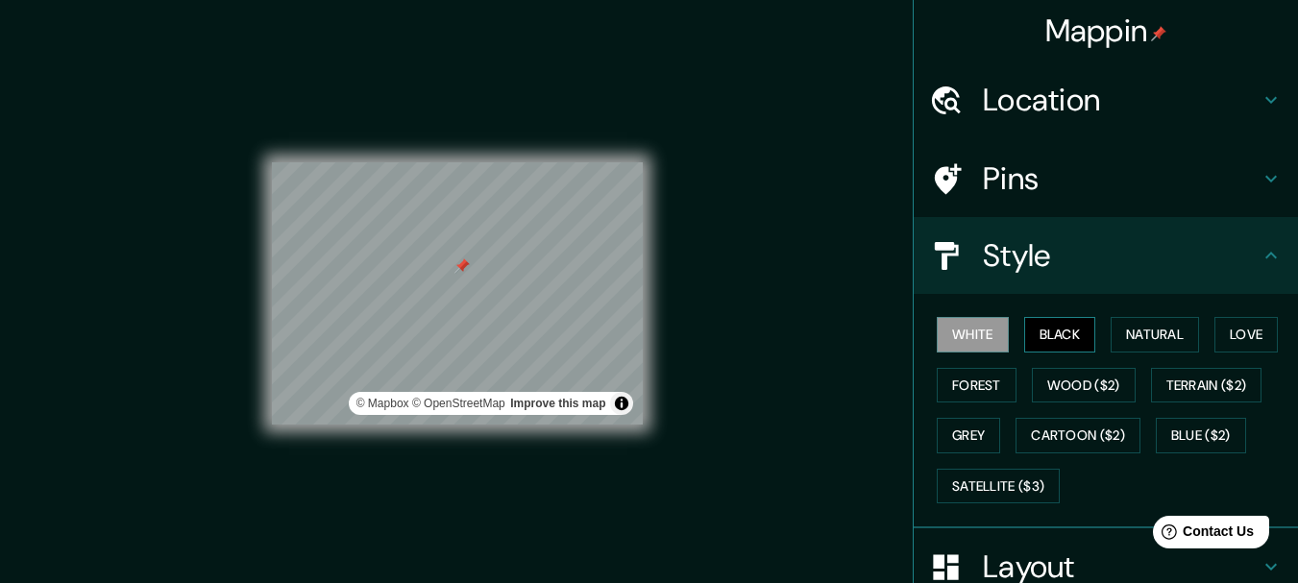
click at [1035, 349] on button "Black" at bounding box center [1060, 335] width 72 height 36
click at [1127, 332] on button "Natural" at bounding box center [1155, 335] width 88 height 36
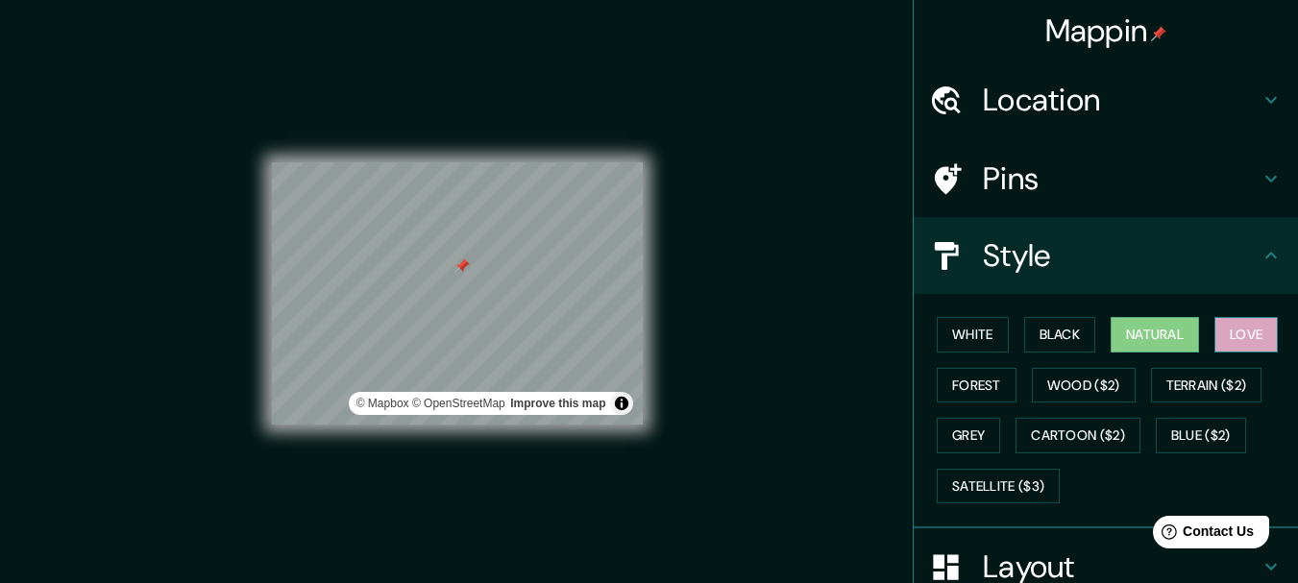
click at [1215, 329] on button "Love" at bounding box center [1246, 335] width 63 height 36
click at [1202, 376] on button "Terrain ($2)" at bounding box center [1206, 386] width 111 height 36
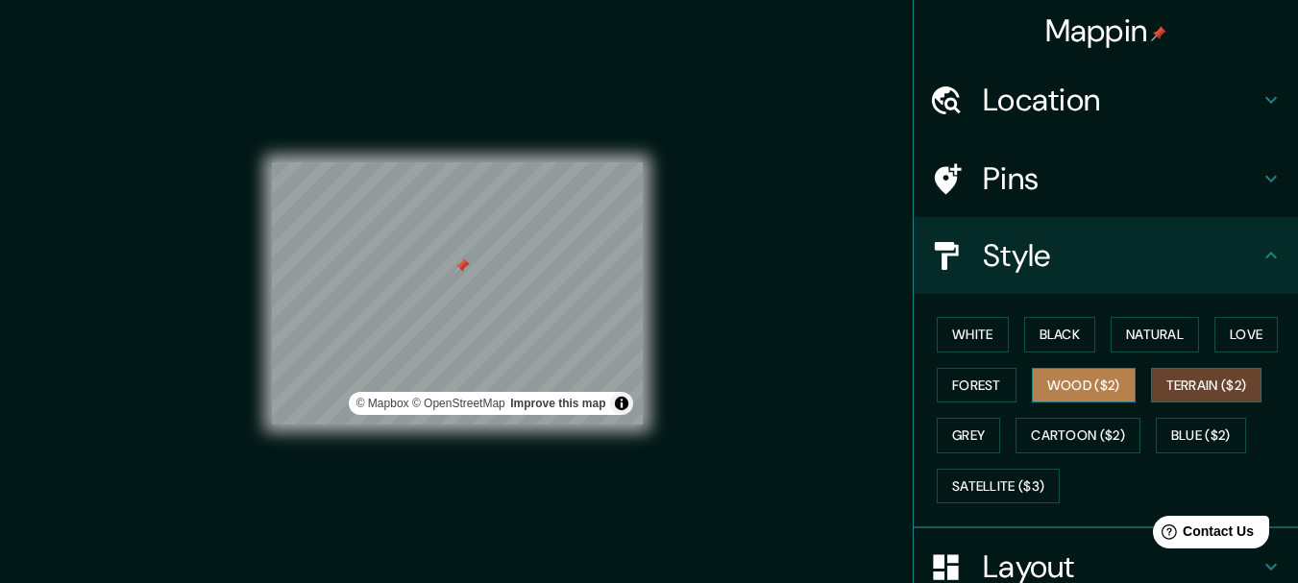
click at [1034, 368] on button "Wood ($2)" at bounding box center [1084, 386] width 104 height 36
click at [952, 356] on div "White Black Natural Love Forest Wood ($2) Terrain ($2) Grey Cartoon ($2) Blue (…" at bounding box center [1113, 410] width 369 height 202
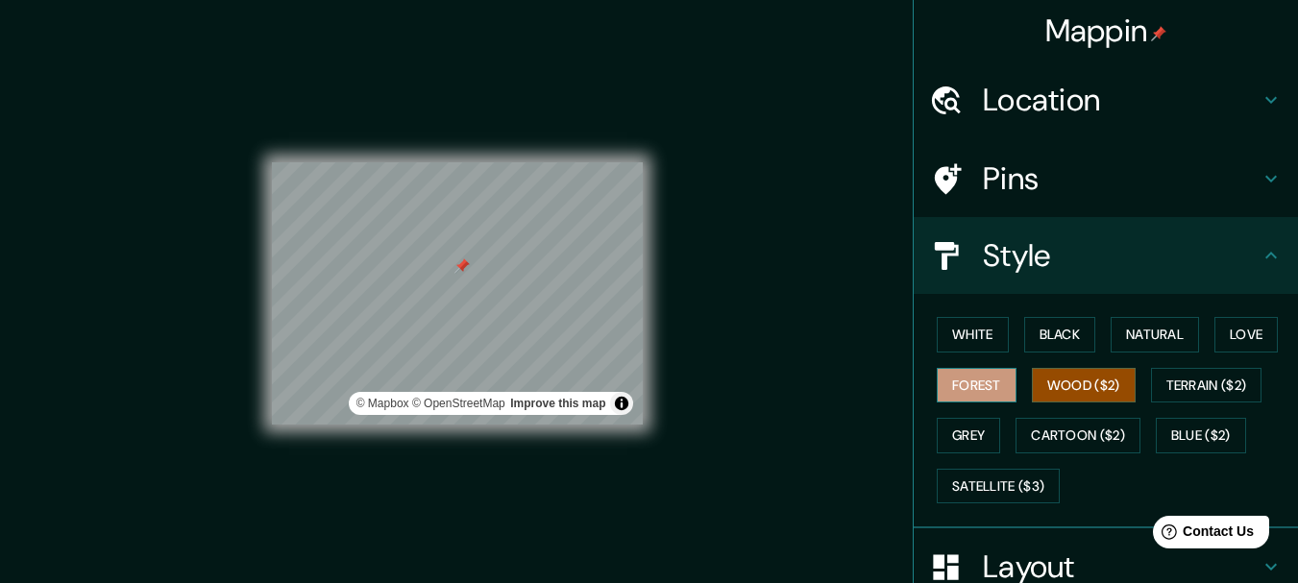
click at [955, 377] on button "Forest" at bounding box center [977, 386] width 80 height 36
click at [955, 444] on button "Grey" at bounding box center [968, 436] width 63 height 36
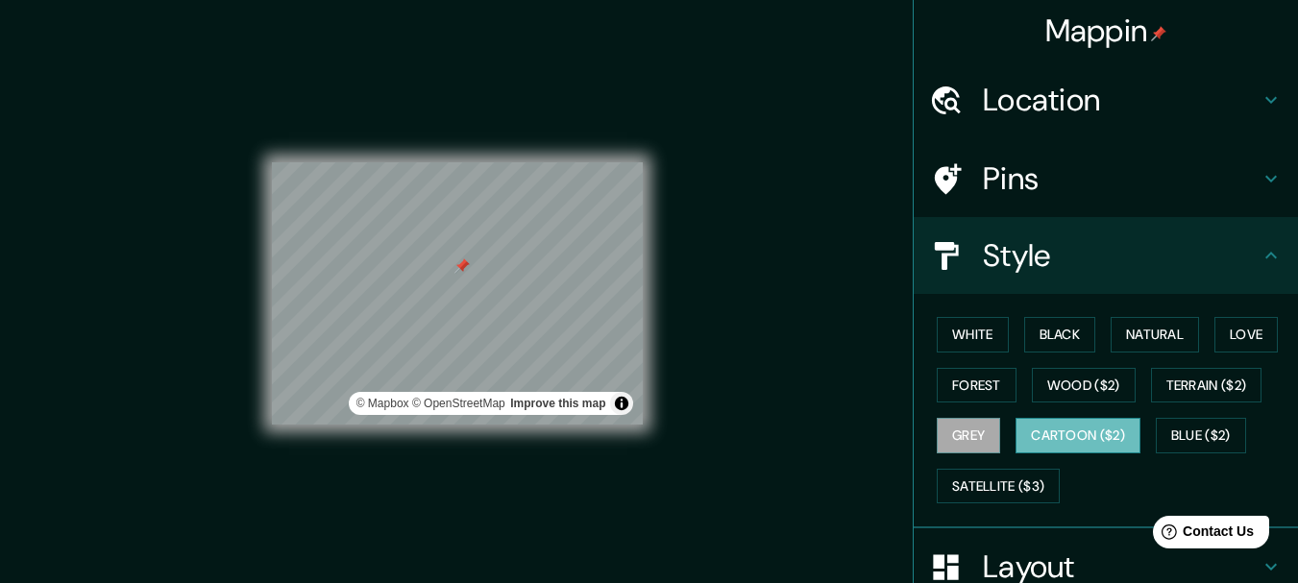
click at [1048, 420] on button "Cartoon ($2)" at bounding box center [1078, 436] width 125 height 36
click at [937, 421] on button "Grey" at bounding box center [968, 436] width 63 height 36
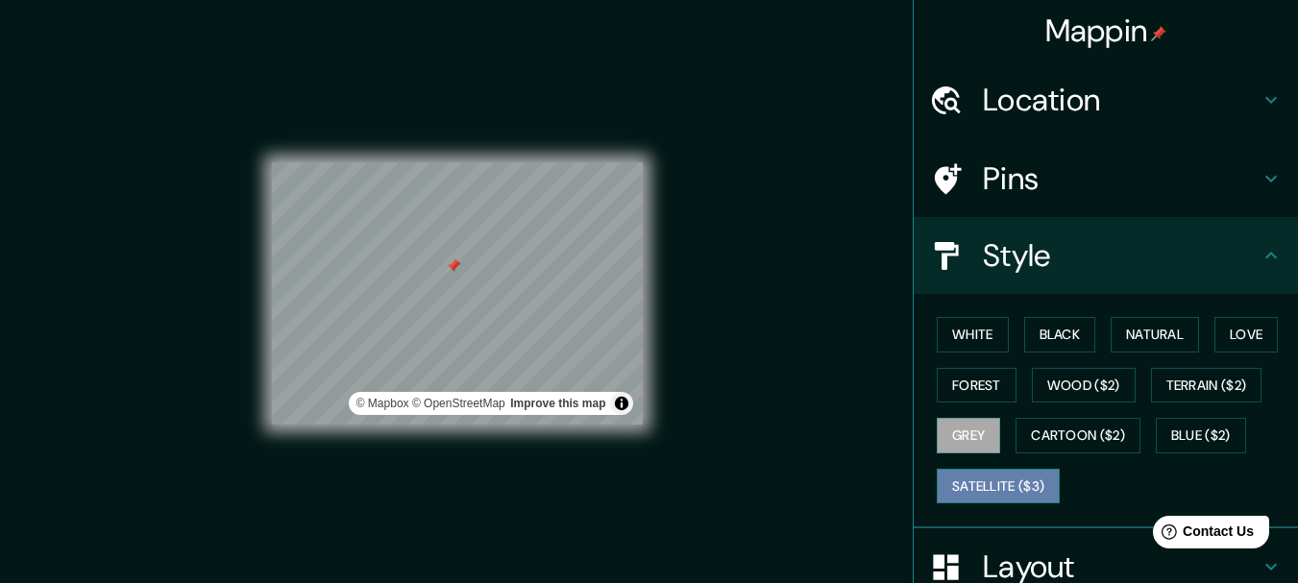
click at [1006, 481] on button "Satellite ($3)" at bounding box center [998, 487] width 123 height 36
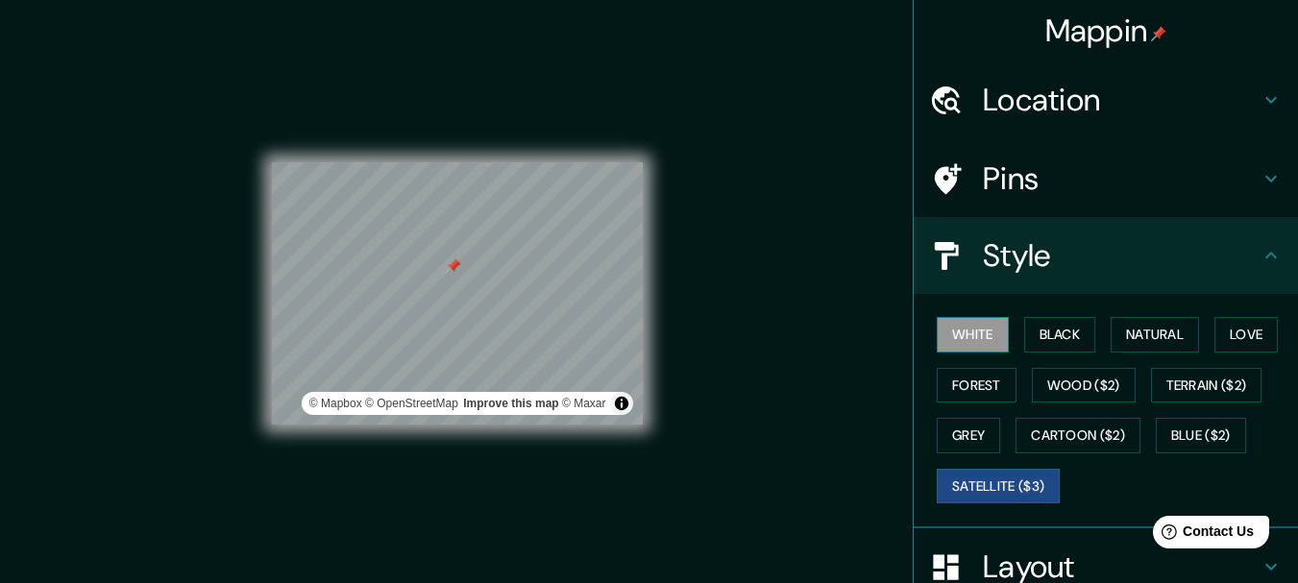
click at [962, 332] on button "White" at bounding box center [973, 335] width 72 height 36
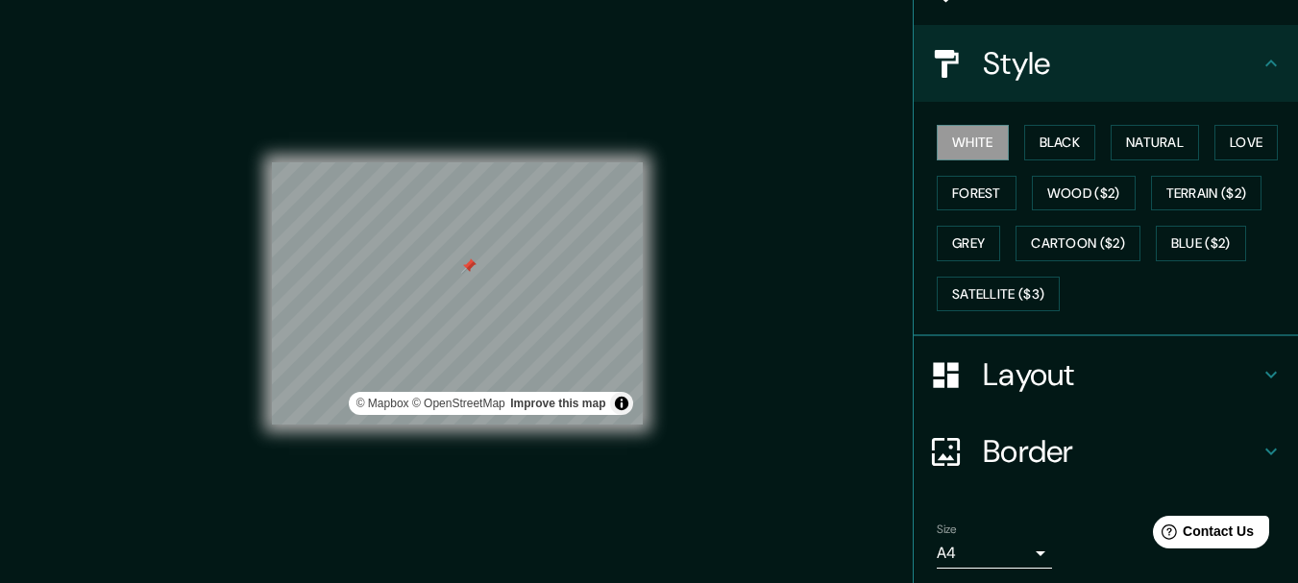
click at [983, 378] on h4 "Layout" at bounding box center [1121, 375] width 277 height 38
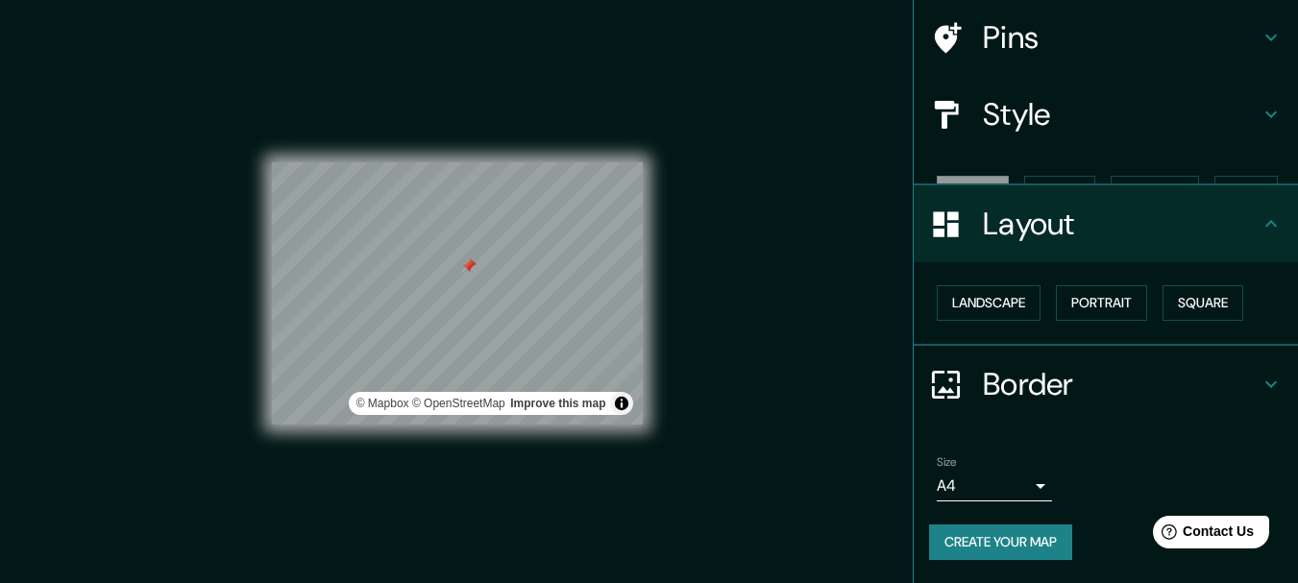
scroll to position [108, 0]
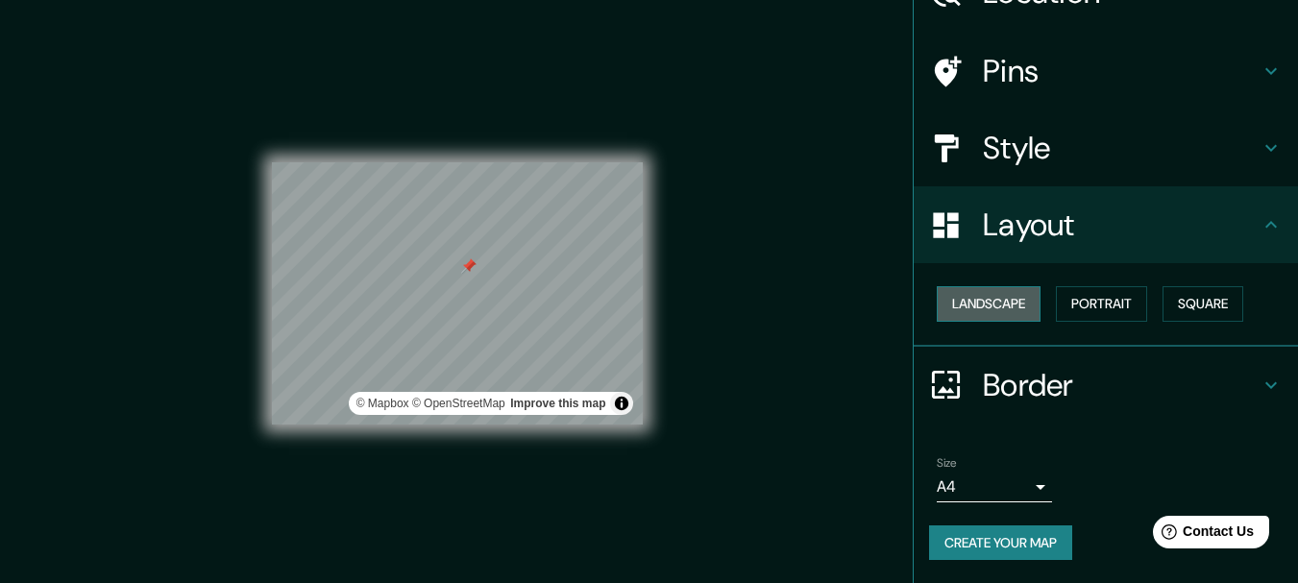
click at [1005, 311] on button "Landscape" at bounding box center [989, 304] width 104 height 36
click at [1065, 310] on button "Portrait" at bounding box center [1101, 304] width 91 height 36
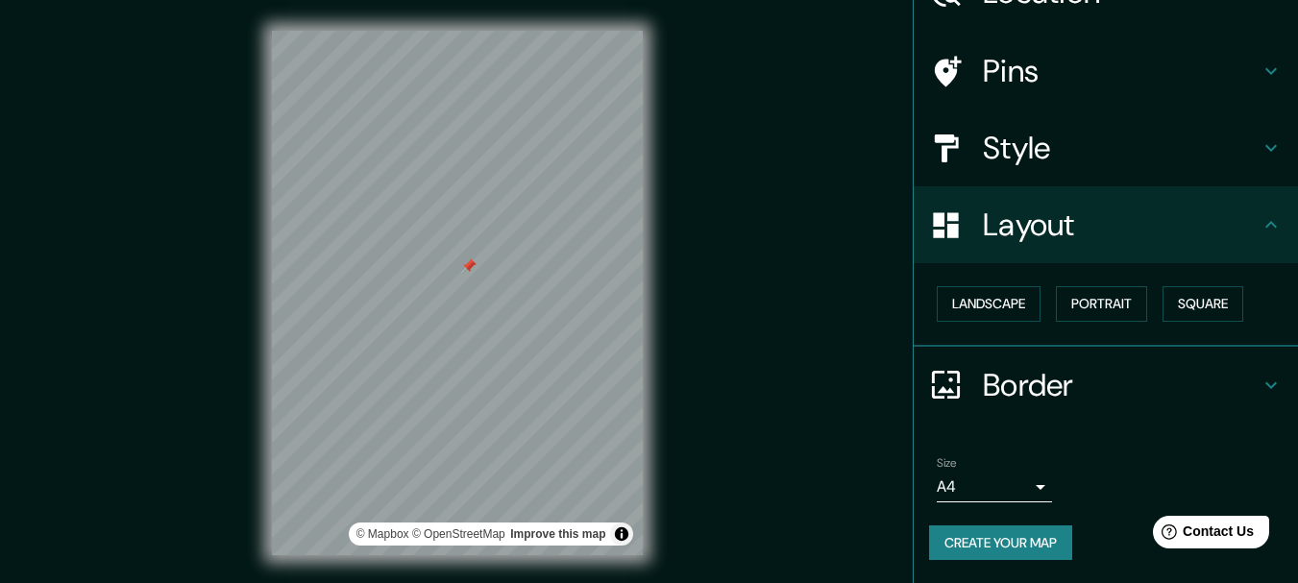
scroll to position [34, 0]
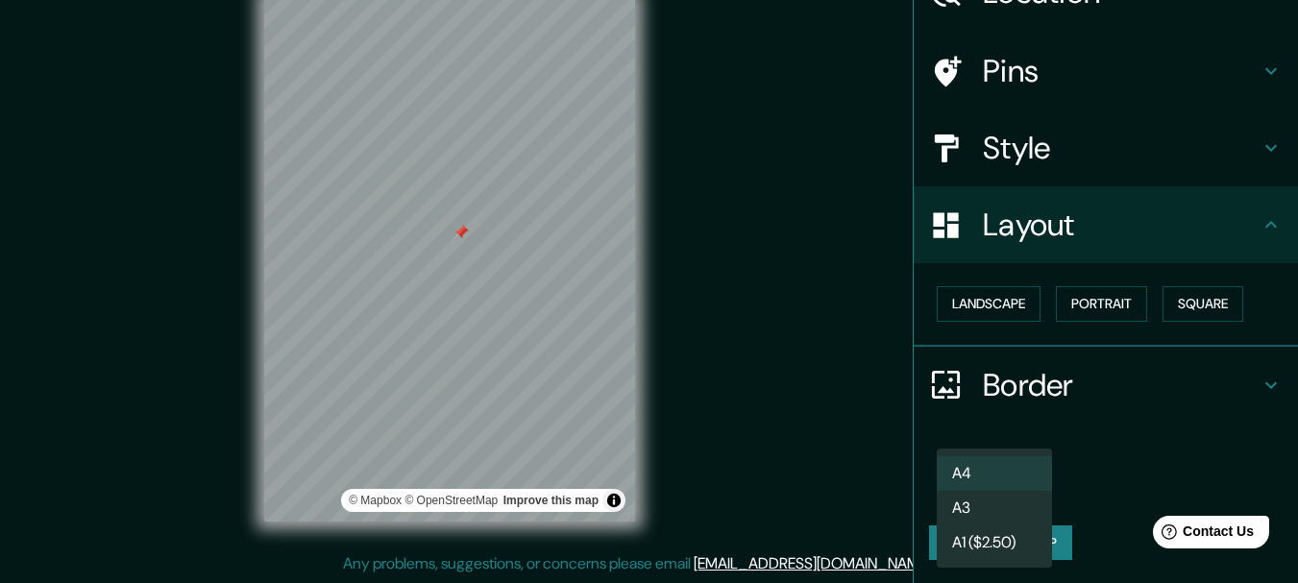
click at [1011, 486] on body "Mappin Location [STREET_ADDRESS] Pins Style Layout Landscape Portrait Square Bo…" at bounding box center [649, 257] width 1298 height 583
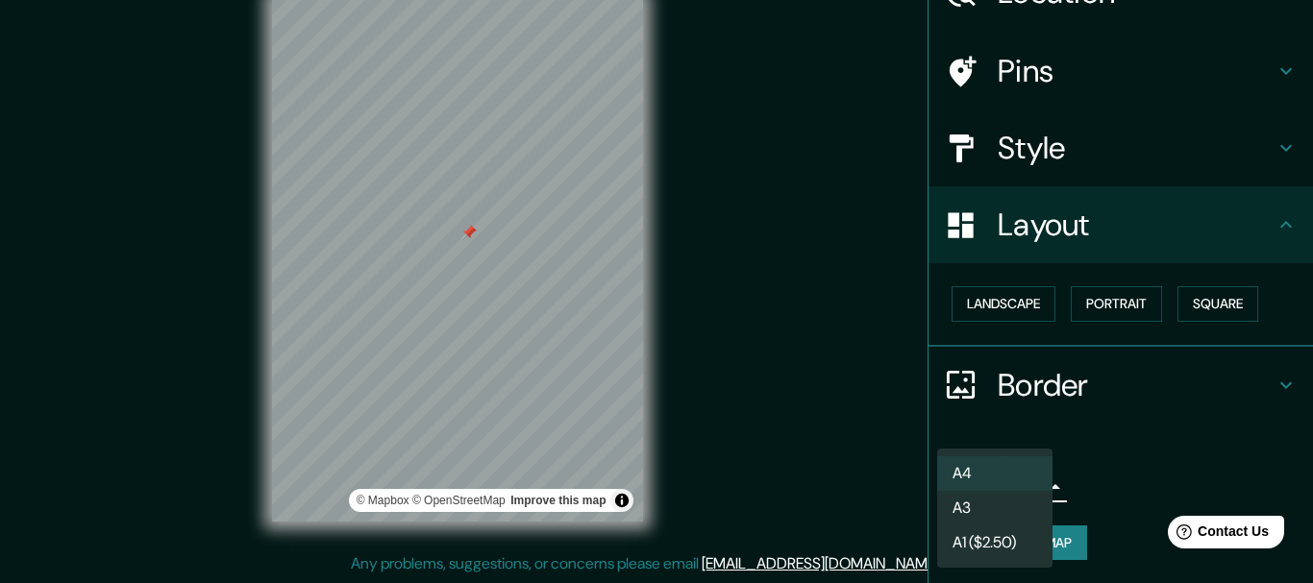
click at [1127, 429] on div at bounding box center [656, 291] width 1313 height 583
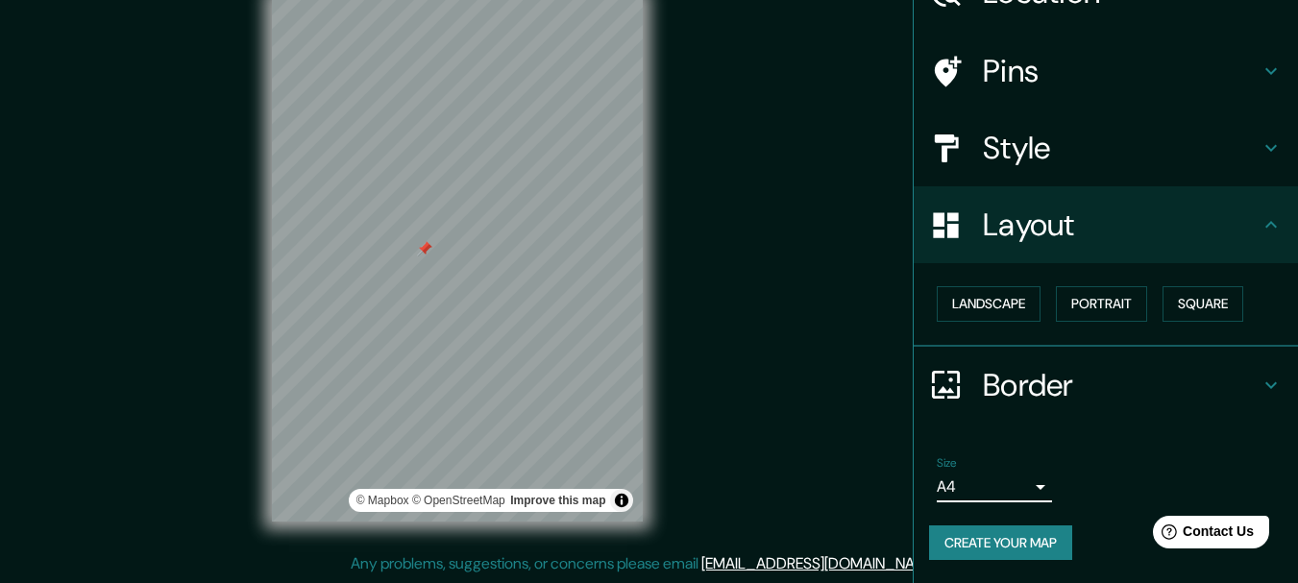
click at [1018, 72] on h4 "Pins" at bounding box center [1121, 71] width 277 height 38
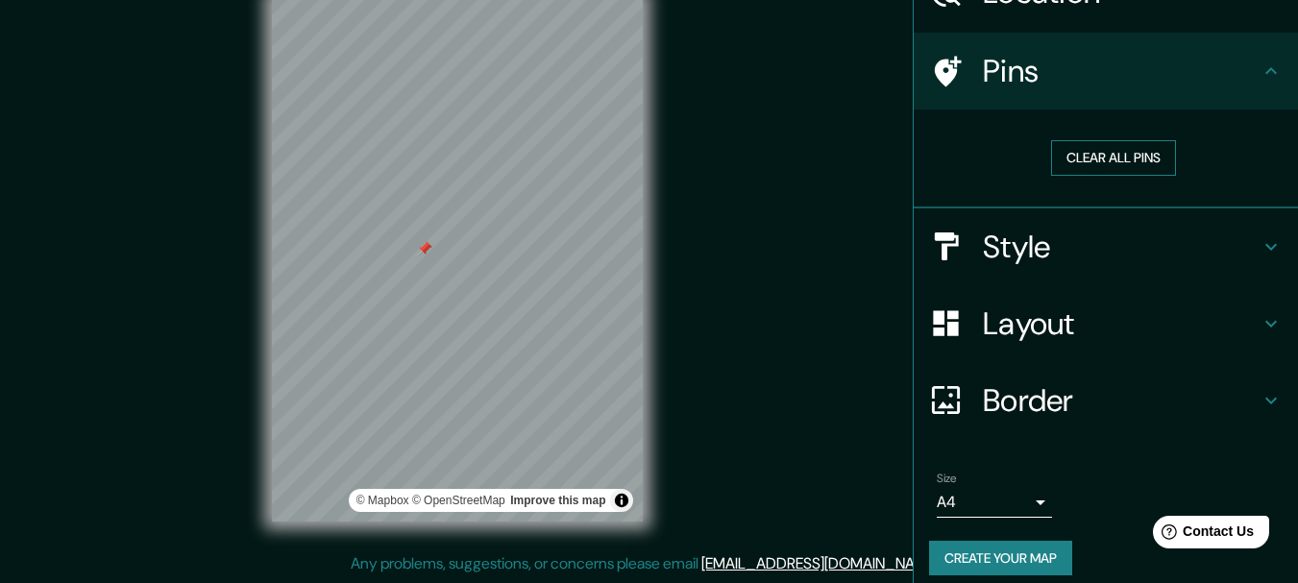
click at [1062, 156] on button "Clear all pins" at bounding box center [1113, 158] width 125 height 36
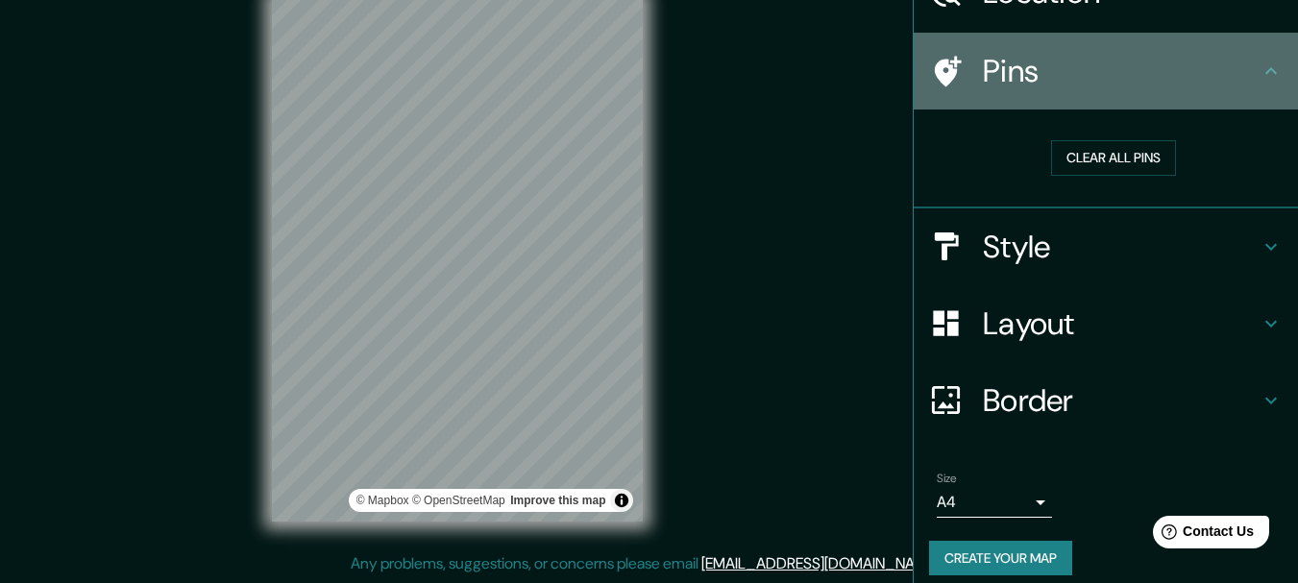
click at [1105, 78] on h4 "Pins" at bounding box center [1121, 71] width 277 height 38
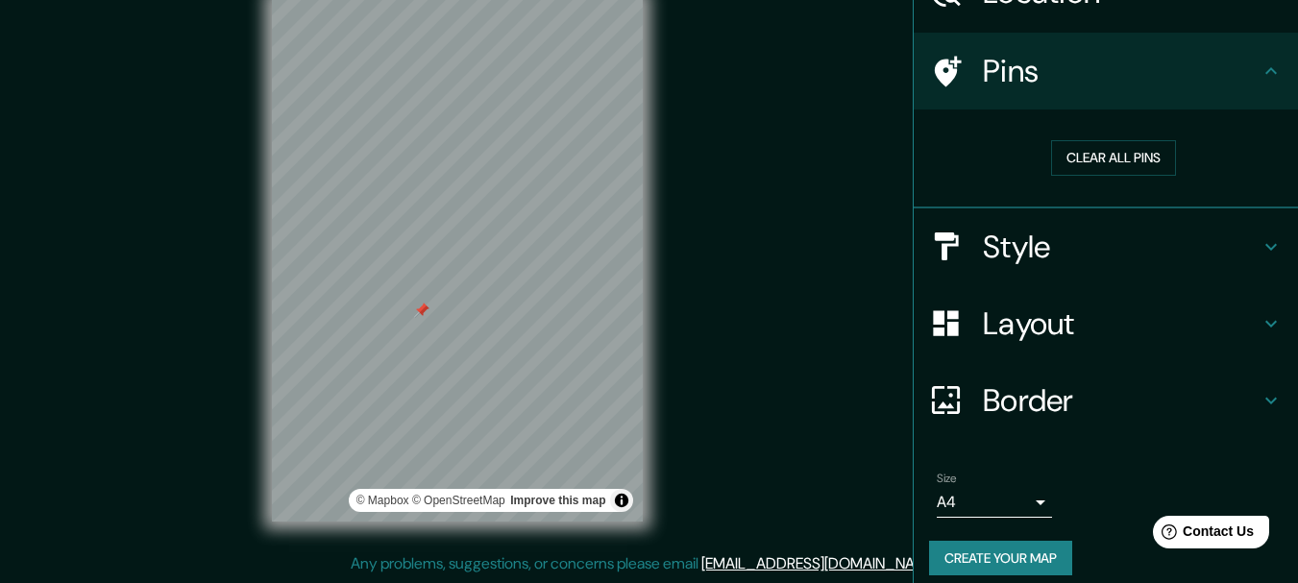
drag, startPoint x: 447, startPoint y: 233, endPoint x: 421, endPoint y: 313, distance: 84.8
click at [421, 313] on div at bounding box center [421, 310] width 15 height 15
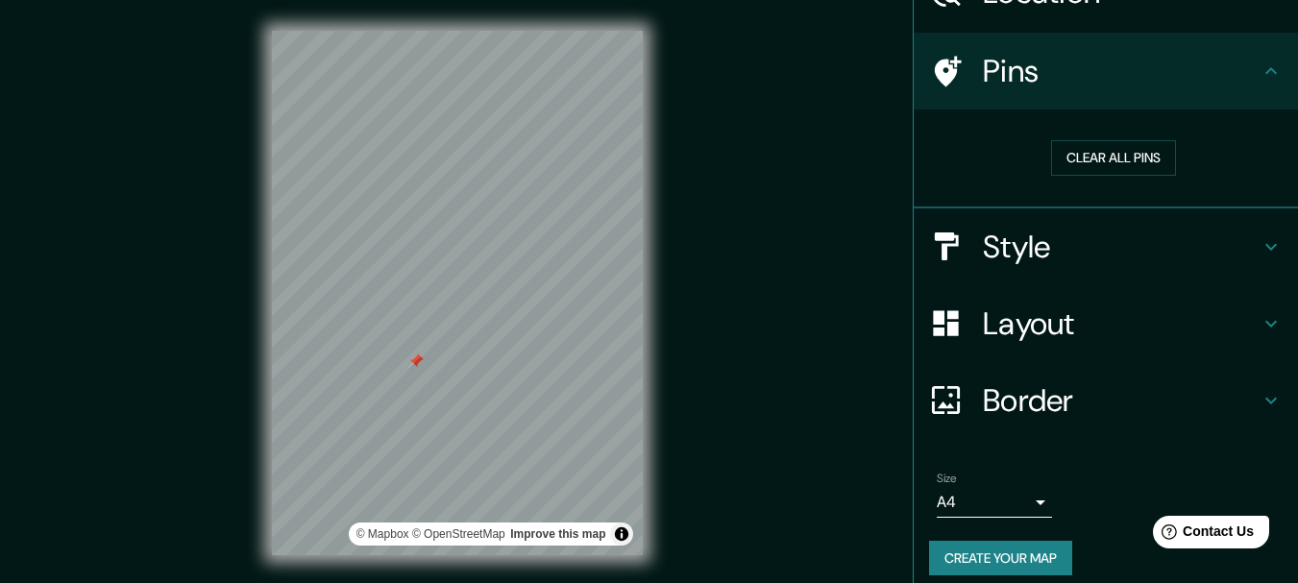
scroll to position [0, 0]
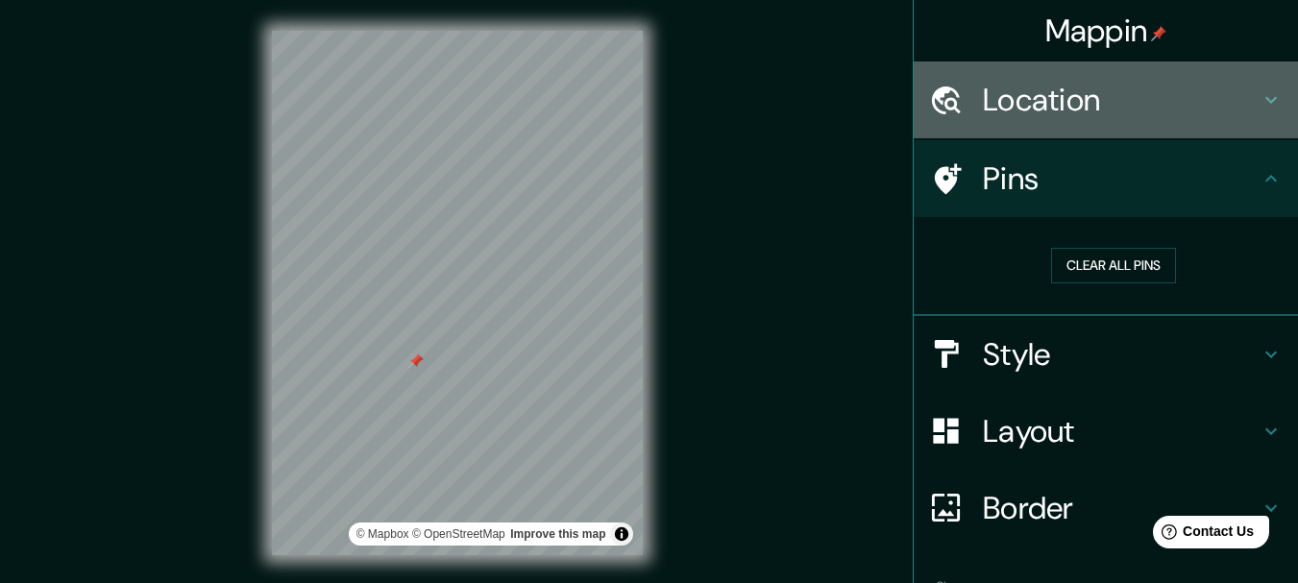
click at [1003, 113] on h4 "Location" at bounding box center [1121, 100] width 277 height 38
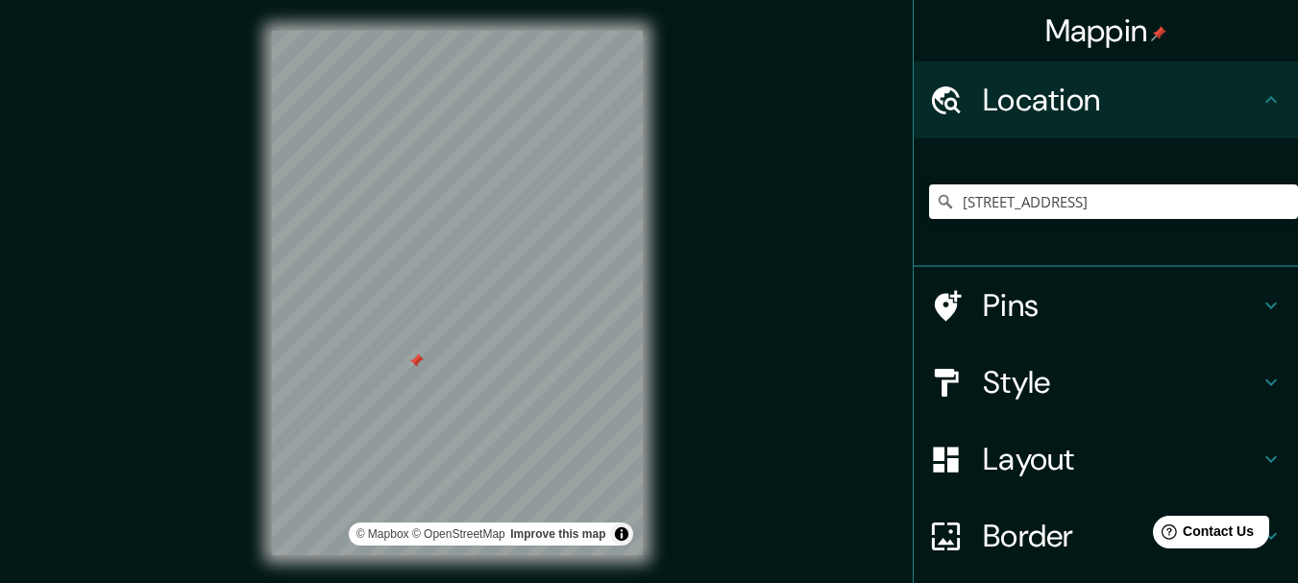
click at [1039, 104] on h4 "Location" at bounding box center [1121, 100] width 277 height 38
click at [988, 298] on h4 "Pins" at bounding box center [1121, 305] width 277 height 38
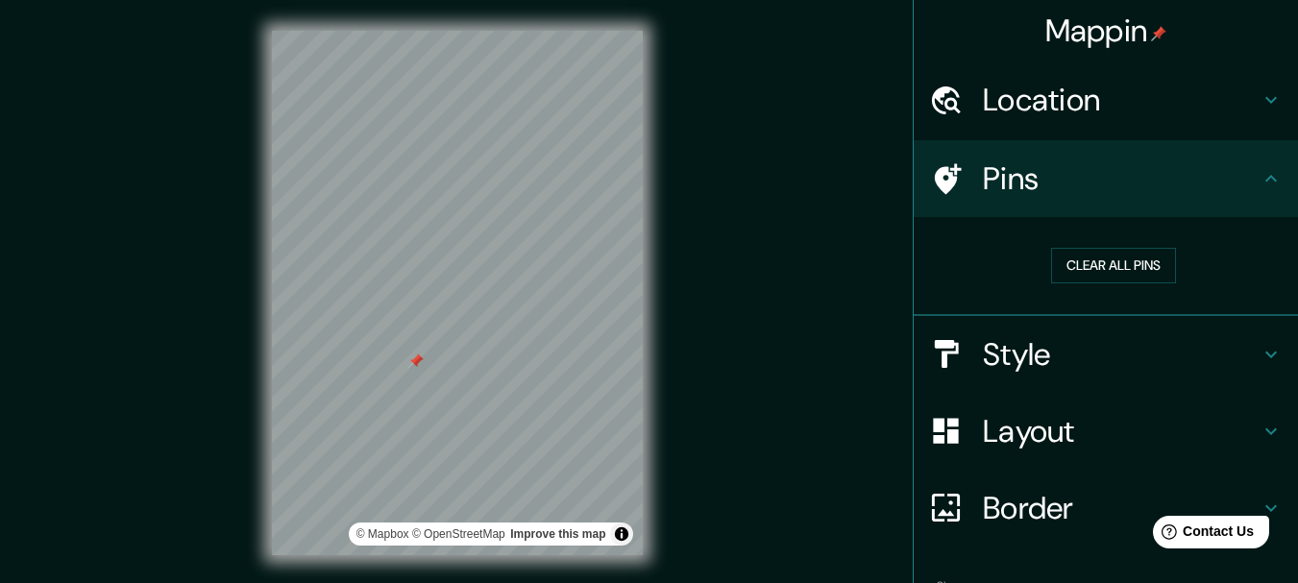
scroll to position [123, 0]
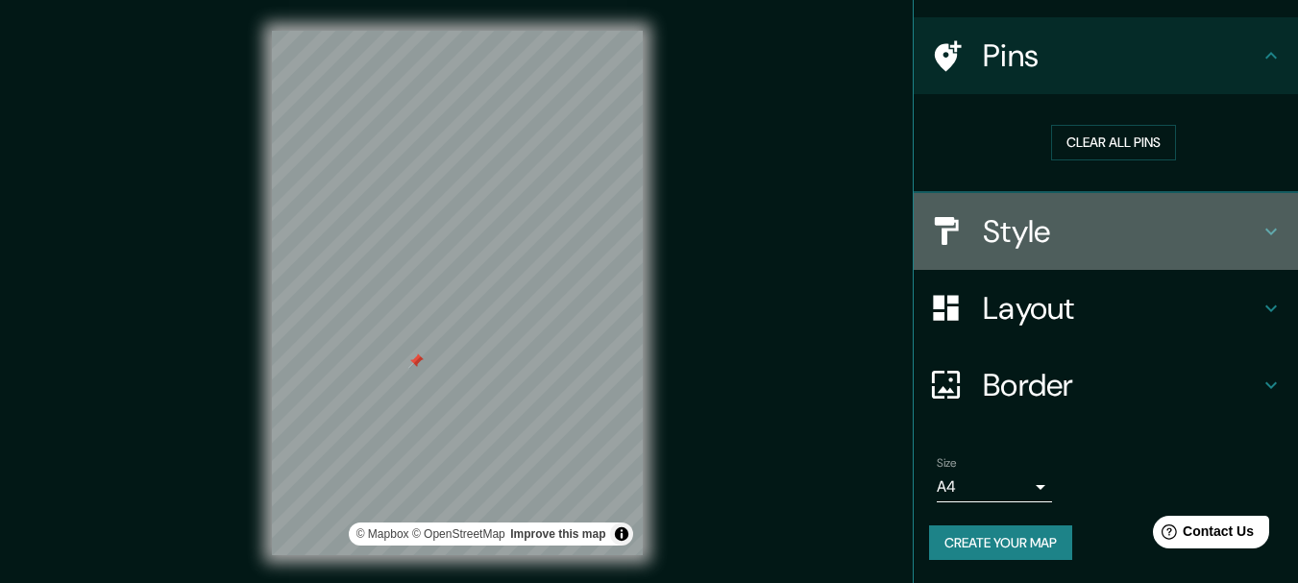
click at [1033, 225] on h4 "Style" at bounding box center [1121, 231] width 277 height 38
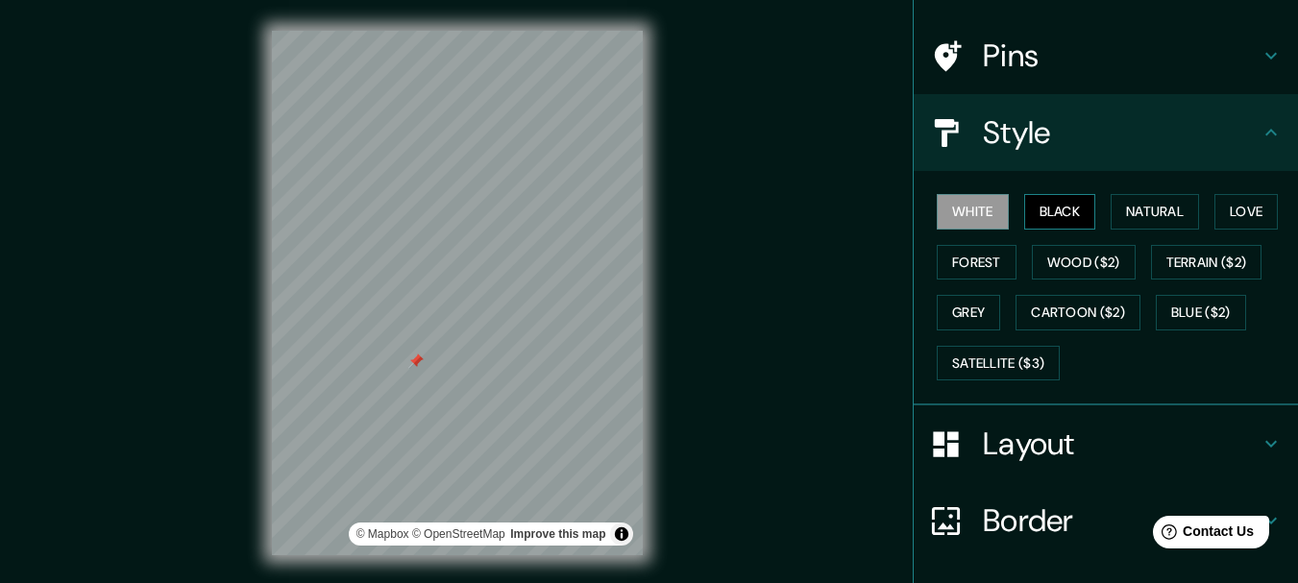
click at [1070, 214] on button "Black" at bounding box center [1060, 212] width 72 height 36
click at [1121, 218] on button "Natural" at bounding box center [1155, 212] width 88 height 36
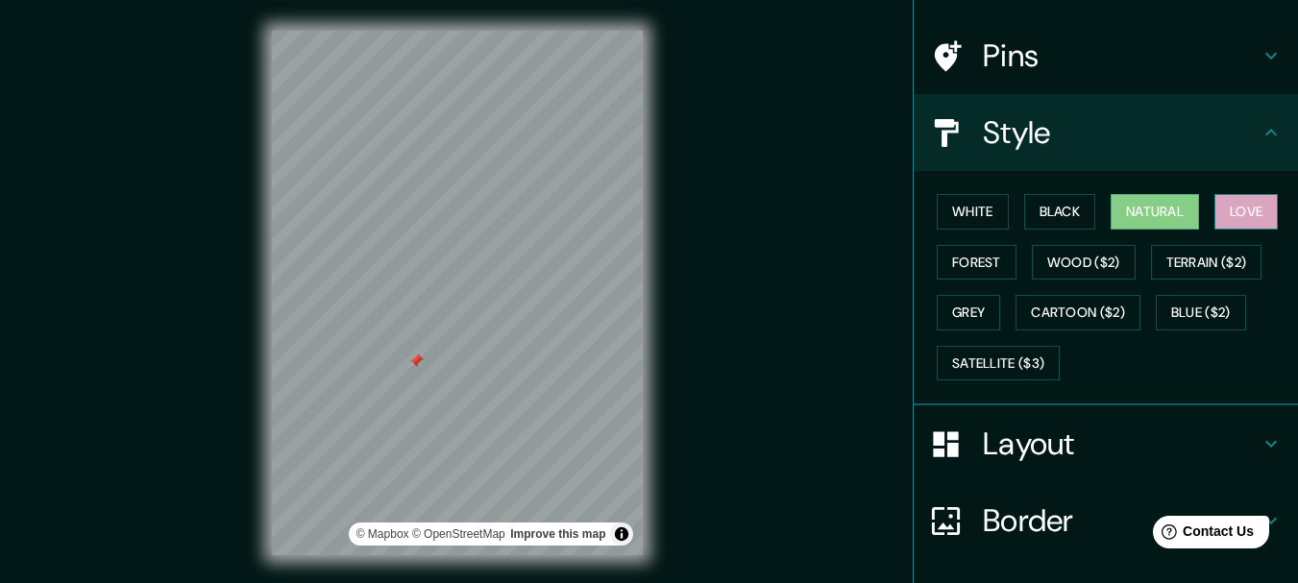
click at [1215, 212] on button "Love" at bounding box center [1246, 212] width 63 height 36
click at [1191, 258] on button "Terrain ($2)" at bounding box center [1206, 263] width 111 height 36
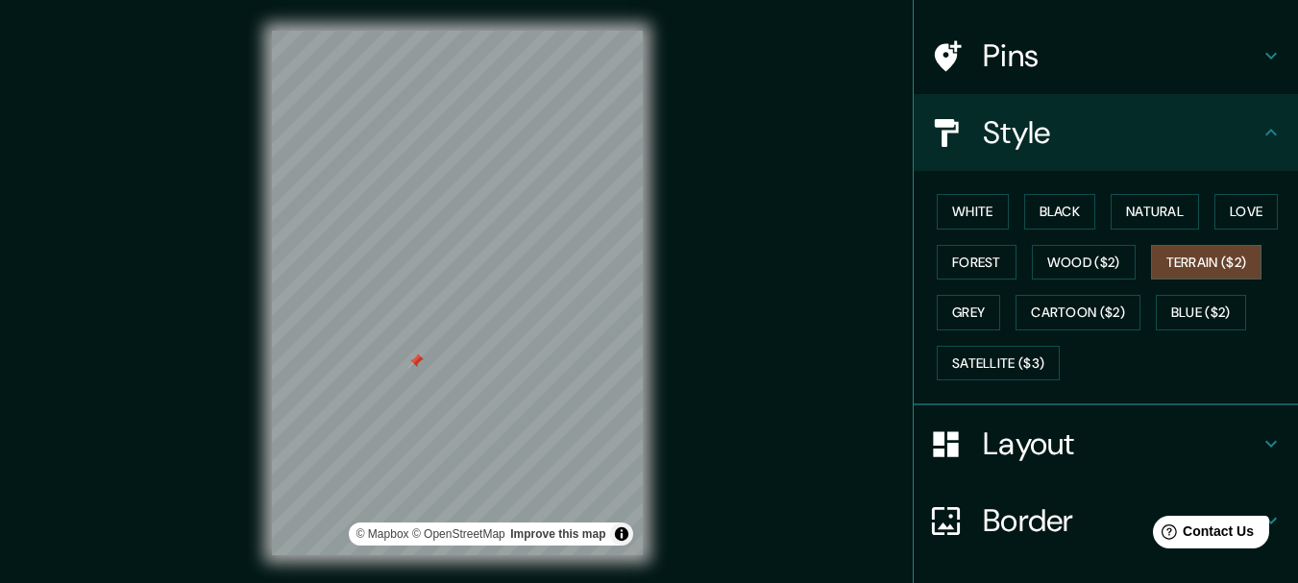
click at [1167, 282] on div "White Black Natural Love Forest Wood ($2) Terrain ($2) Grey Cartoon ($2) Blue (…" at bounding box center [1113, 287] width 369 height 202
click at [1170, 305] on button "Blue ($2)" at bounding box center [1201, 313] width 90 height 36
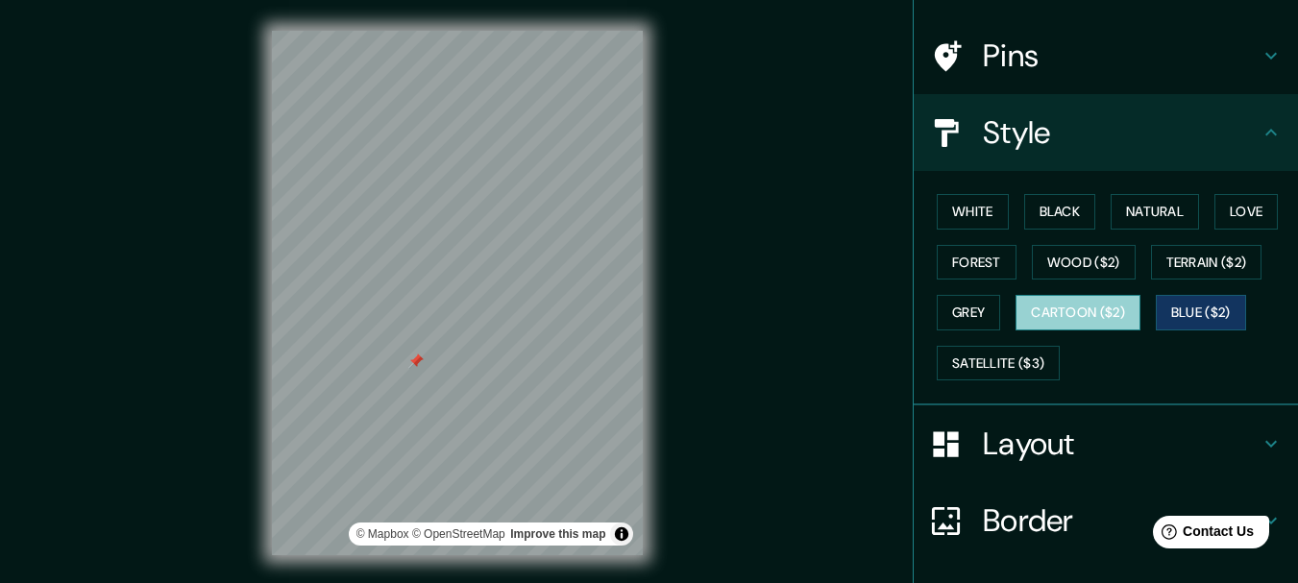
click at [1075, 312] on button "Cartoon ($2)" at bounding box center [1078, 313] width 125 height 36
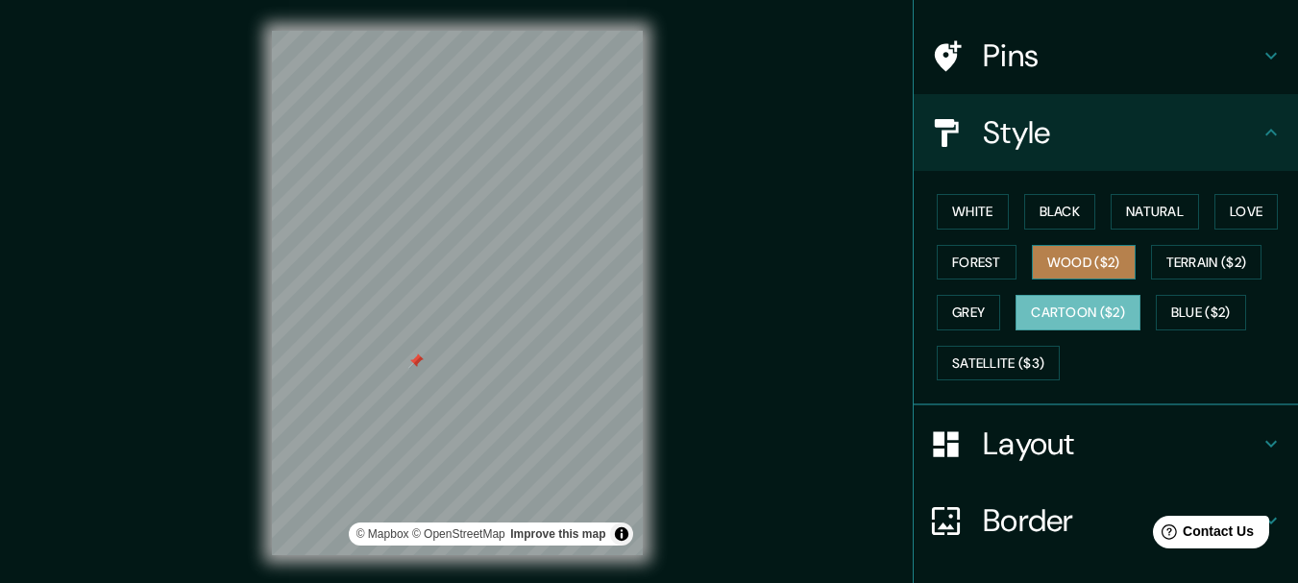
click at [1054, 269] on button "Wood ($2)" at bounding box center [1084, 263] width 104 height 36
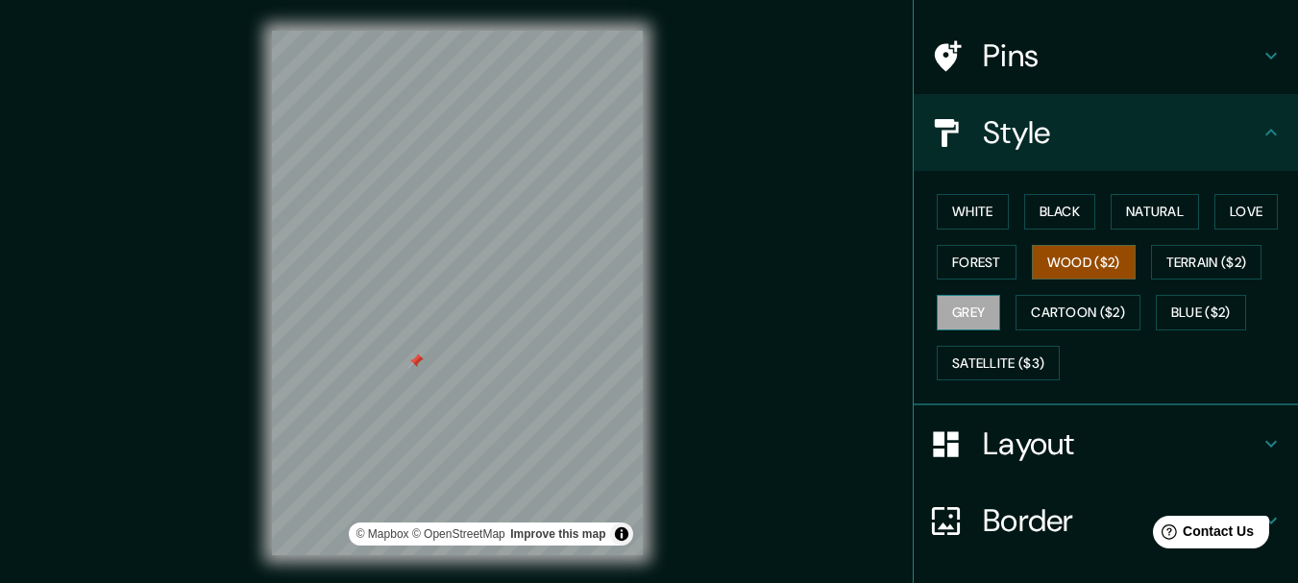
click at [954, 315] on button "Grey" at bounding box center [968, 313] width 63 height 36
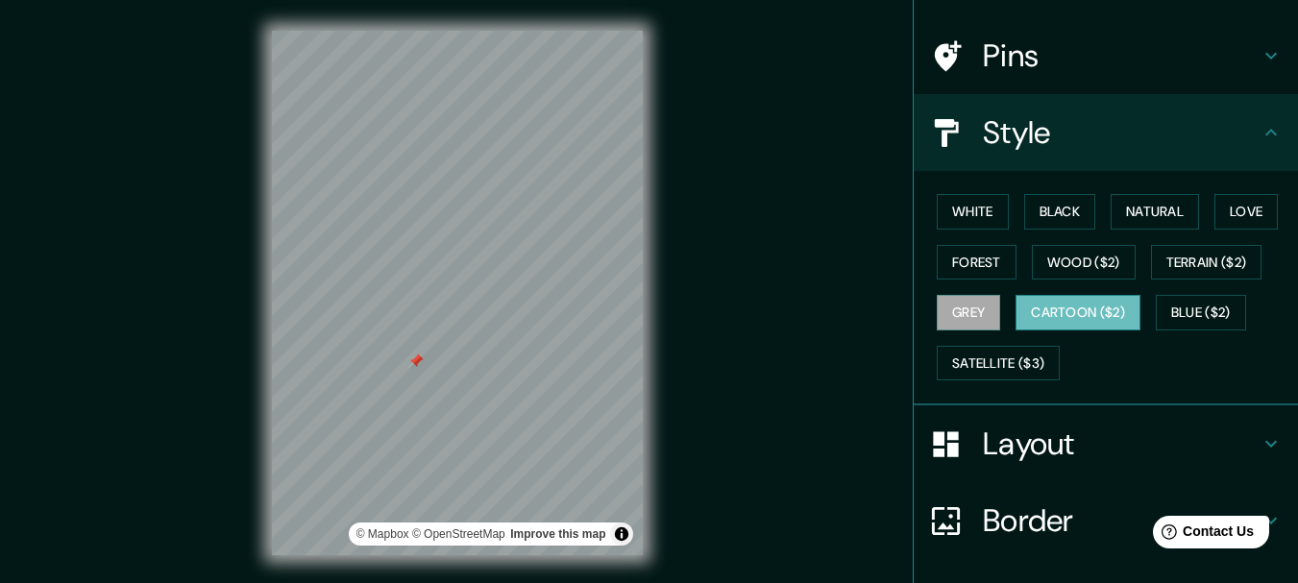
click at [1034, 307] on button "Cartoon ($2)" at bounding box center [1078, 313] width 125 height 36
click at [984, 350] on button "Satellite ($3)" at bounding box center [998, 364] width 123 height 36
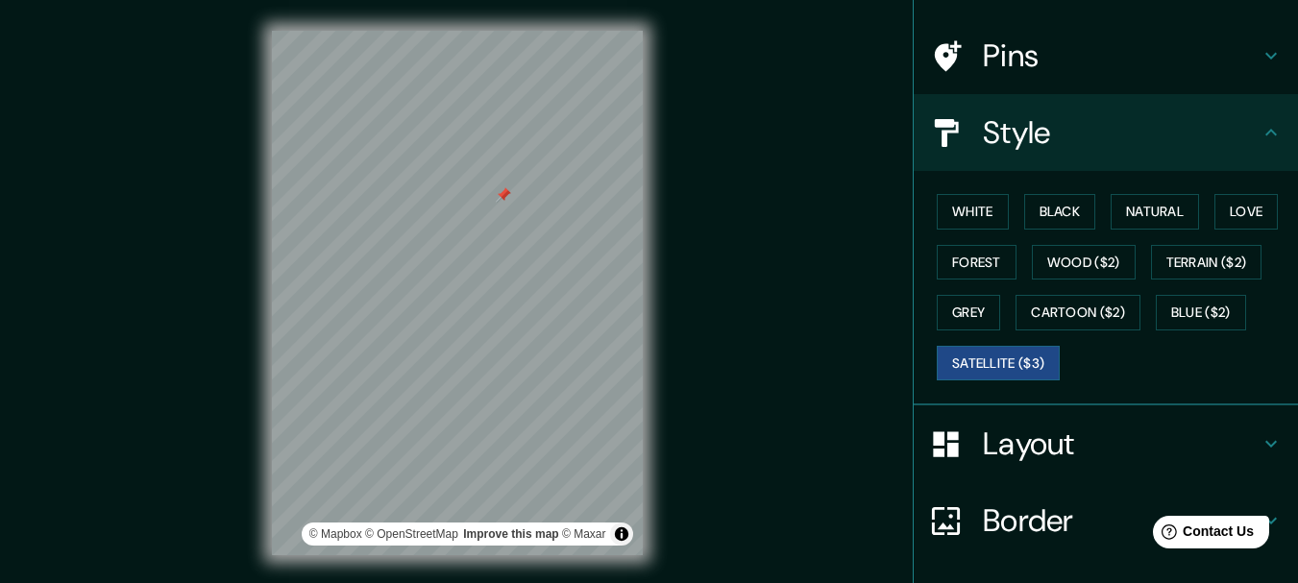
scroll to position [259, 0]
